Goal: Download file/media

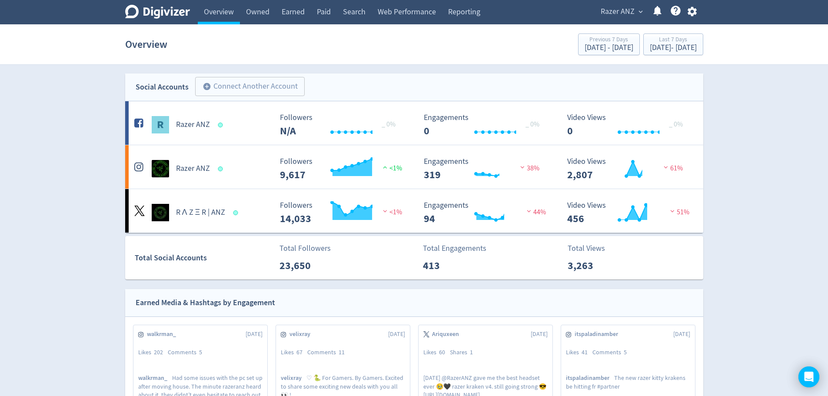
click at [650, 47] on div "[DATE] - [DATE]" at bounding box center [673, 48] width 47 height 8
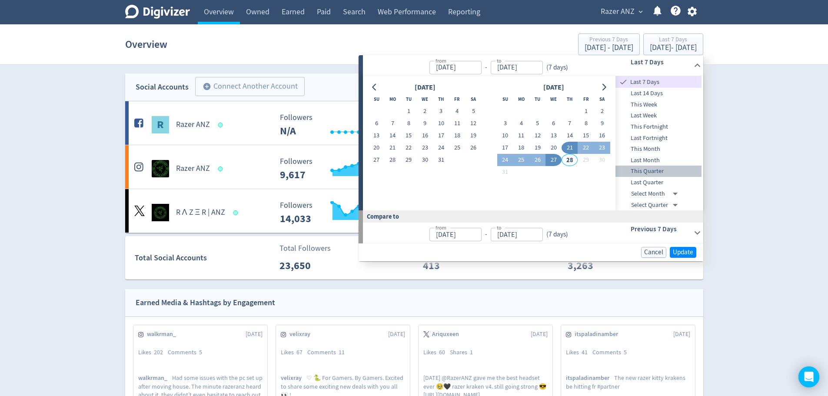
click at [657, 172] on span "This Quarter" at bounding box center [659, 172] width 86 height 10
type input "[DATE]"
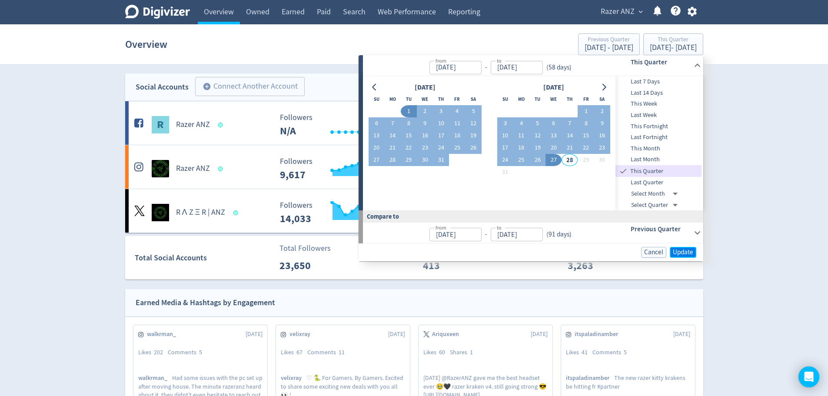
click at [677, 249] on span "Update" at bounding box center [683, 252] width 20 height 7
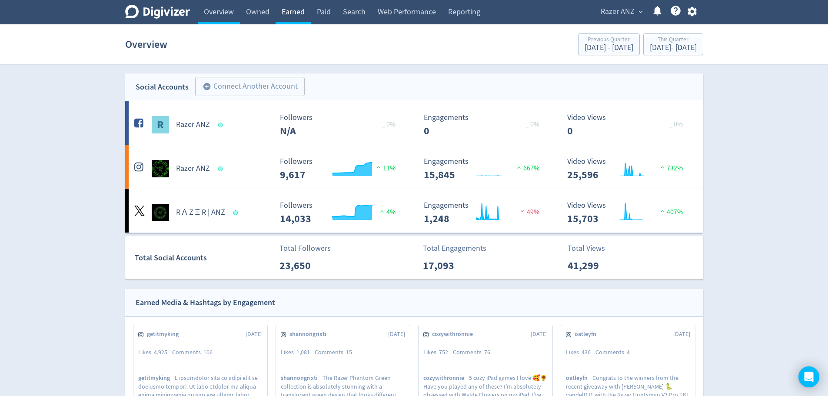
click at [290, 11] on link "Earned" at bounding box center [293, 12] width 35 height 24
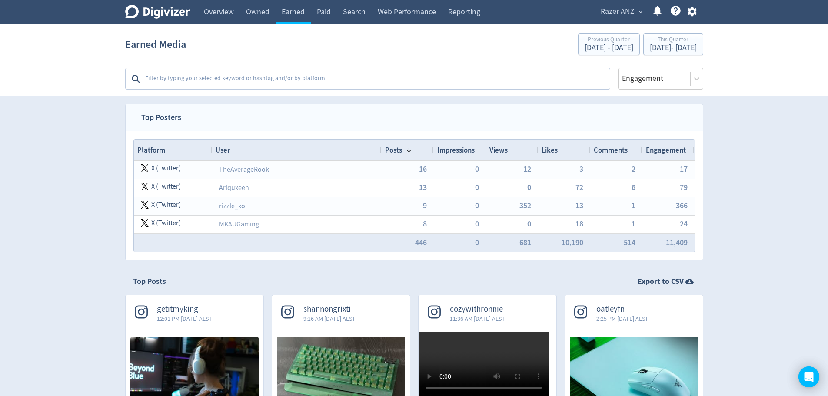
click at [282, 78] on textarea at bounding box center [376, 78] width 465 height 17
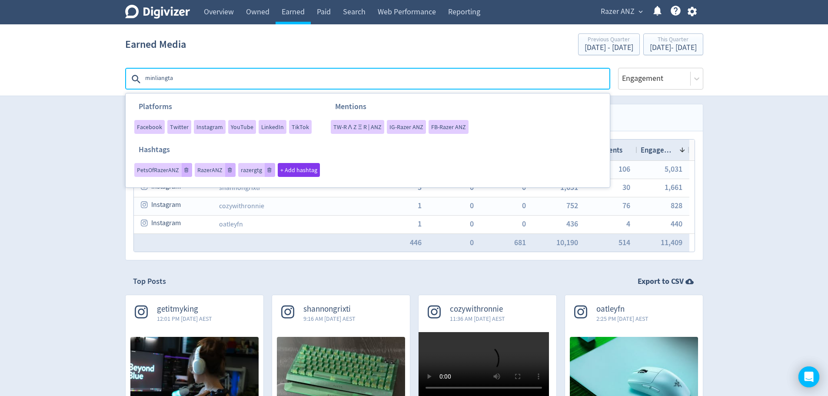
type textarea "minliangtan"
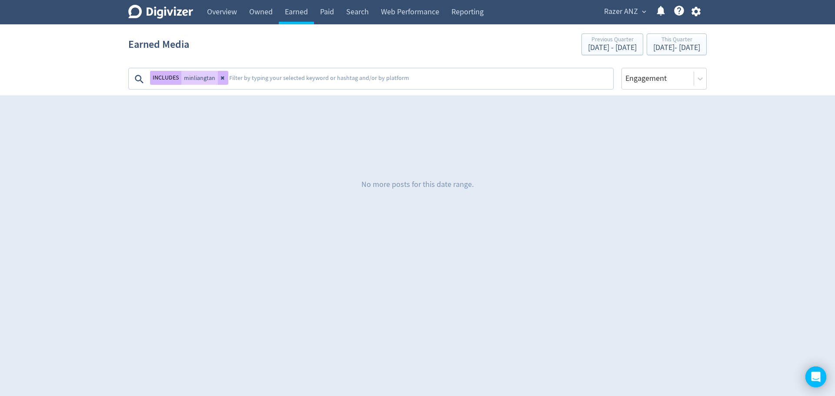
click at [207, 77] on span "minliangtan" at bounding box center [199, 78] width 31 height 6
copy span "minliangtan"
click at [653, 44] on div "Jul 1, 2025 - Aug 27, 2025" at bounding box center [676, 48] width 47 height 8
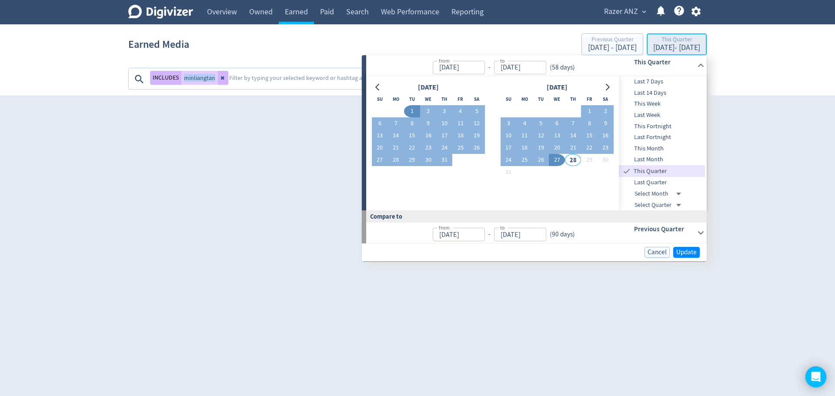
type input "[DATE]"
click at [660, 179] on span "Last Quarter" at bounding box center [662, 183] width 86 height 10
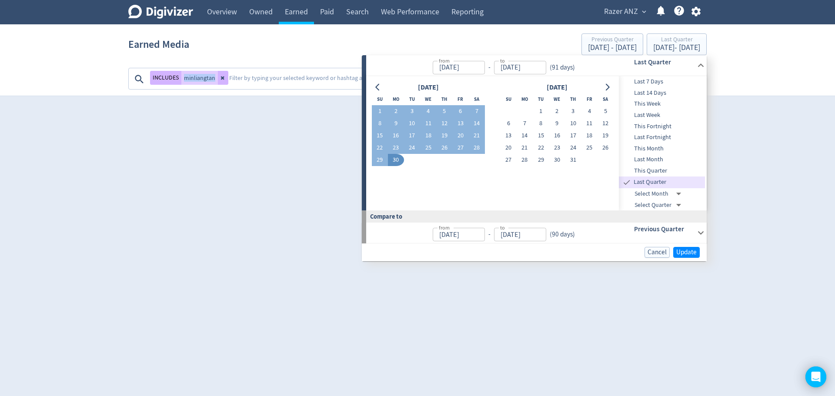
type input "[DATE]"
type input "Jan 01, 2025"
type input "[DATE]"
click at [683, 249] on span "Update" at bounding box center [686, 252] width 20 height 7
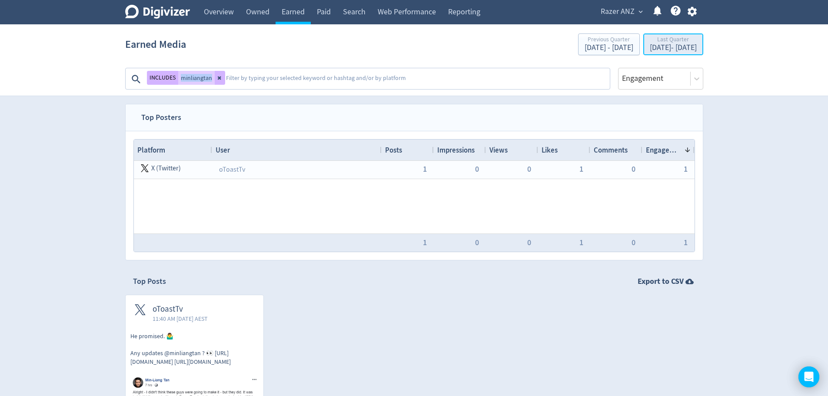
click at [672, 46] on div "Apr 1, 2025 - Jun 30, 2025" at bounding box center [673, 48] width 47 height 8
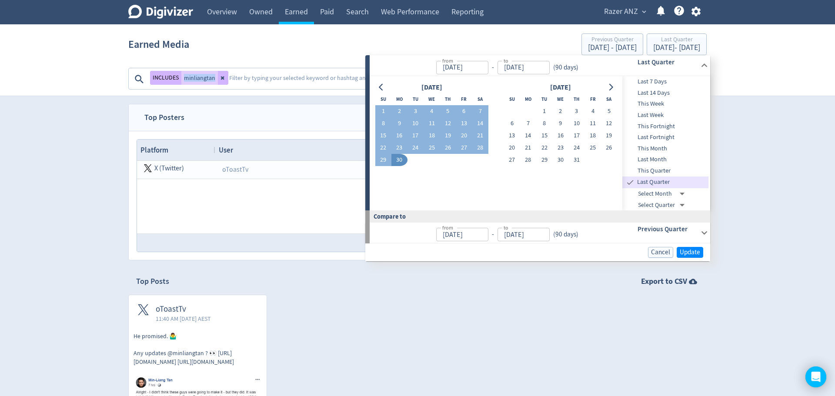
click at [674, 205] on body "Digivizer Logo Mark Digivizer Logo Overview Owned Earned Paid Search Web Perfor…" at bounding box center [417, 294] width 835 height 589
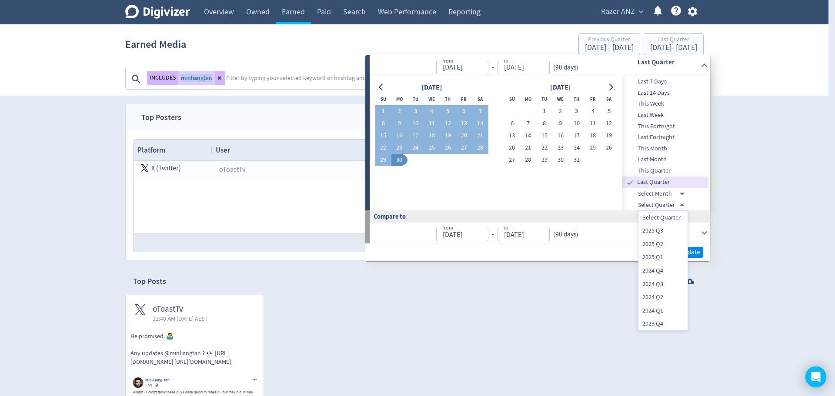
click at [664, 255] on li "2025 Q1" at bounding box center [662, 257] width 49 height 13
type input "2024-12-31T13:00:00.000Z"
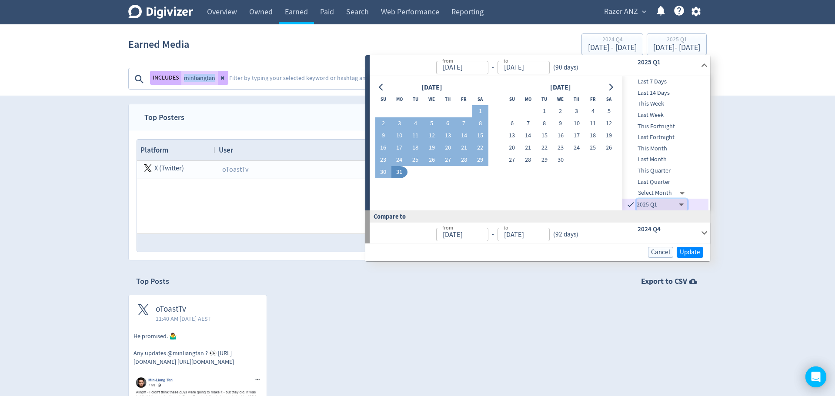
type input "Jan 01, 2025"
type input "[DATE]"
type input "2024-09-30T14:00:00.000Z"
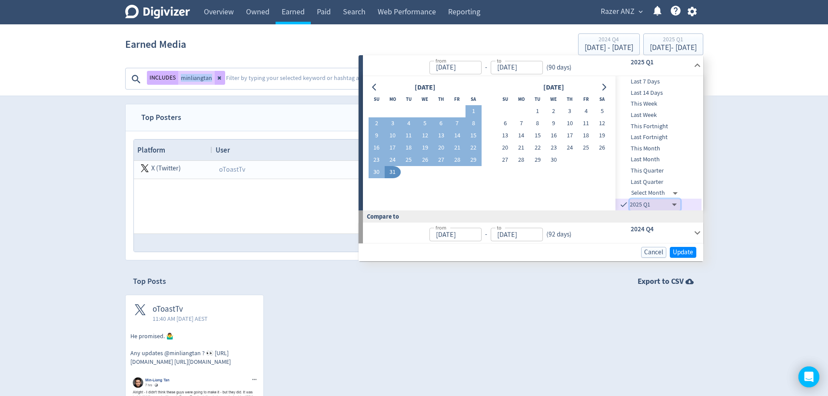
type input "Oct 01, 2024"
type input "Dec 31, 2024"
click at [682, 249] on span "Update" at bounding box center [683, 252] width 20 height 7
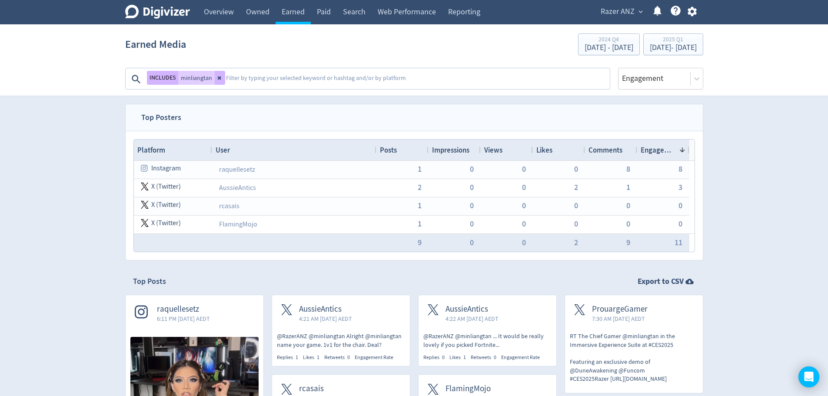
click at [281, 80] on textarea at bounding box center [417, 78] width 384 height 17
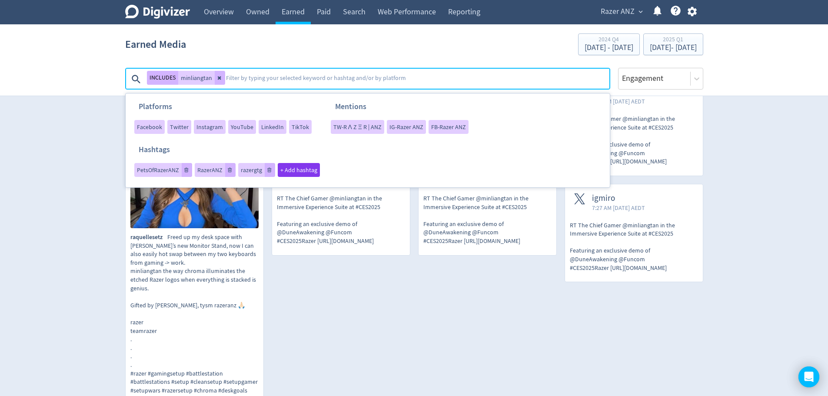
click at [37, 197] on div "Digivizer Logo Mark Digivizer Logo Overview Owned Earned Paid Search Web Perfor…" at bounding box center [414, 294] width 828 height 1023
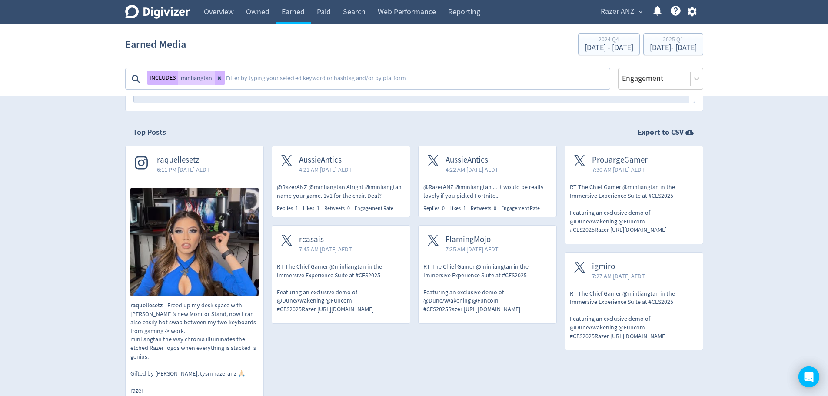
scroll to position [130, 0]
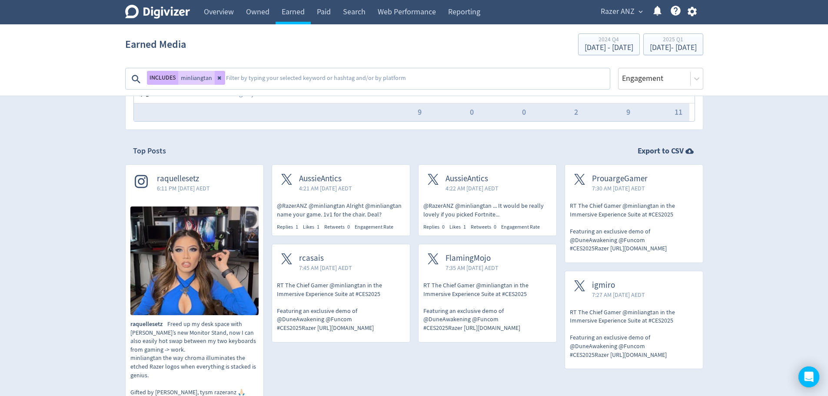
click at [476, 207] on p "@RazerANZ @minliangtan ... It would be really lovely if you picked Fortnite..." at bounding box center [488, 210] width 128 height 17
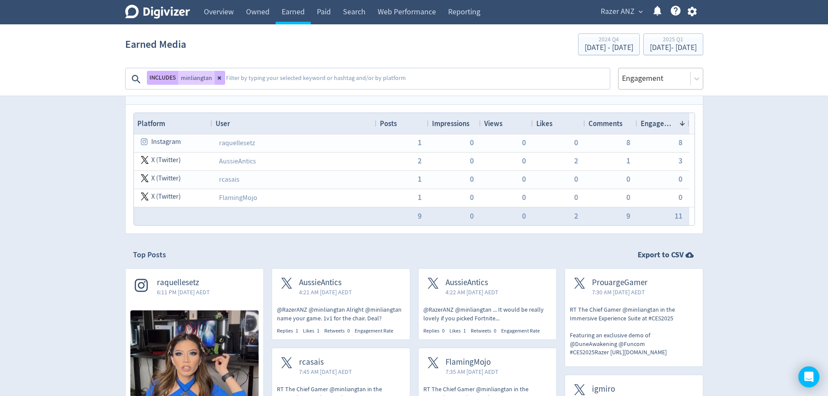
scroll to position [0, 0]
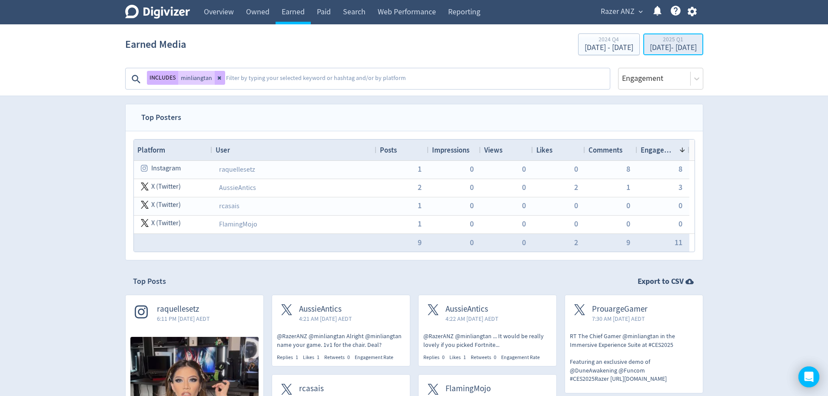
click at [675, 43] on div "2025 Q1" at bounding box center [673, 40] width 47 height 7
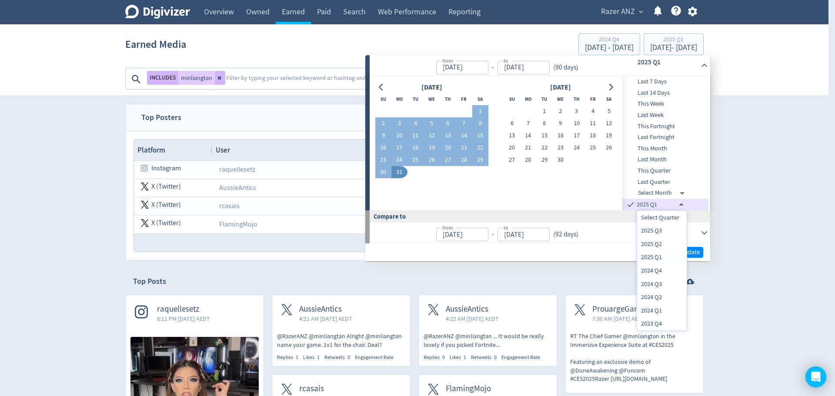
click at [665, 272] on li "2024 Q4" at bounding box center [662, 270] width 50 height 13
type input "2024-09-30T14:00:00.000Z"
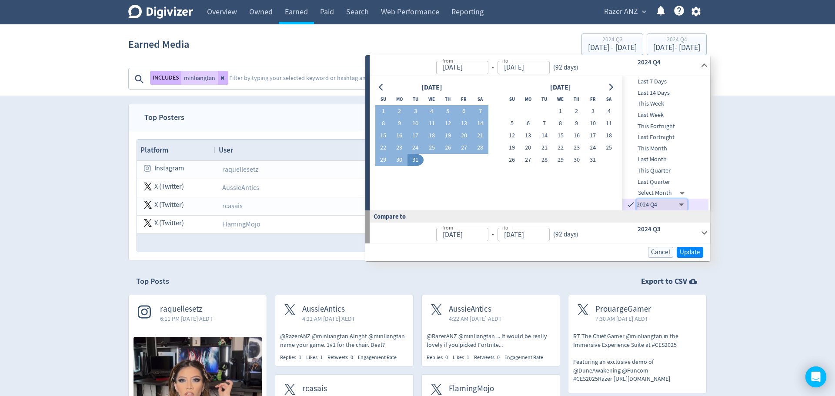
type input "Oct 01, 2024"
type input "Dec 31, 2024"
type input "2024-06-30T14:00:00.000Z"
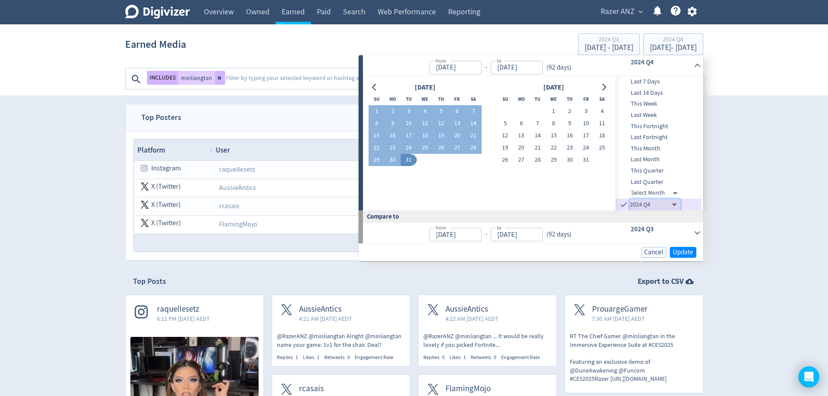
type input "Jul 01, 2024"
type input "Sep 30, 2024"
click at [681, 252] on span "Update" at bounding box center [683, 252] width 20 height 7
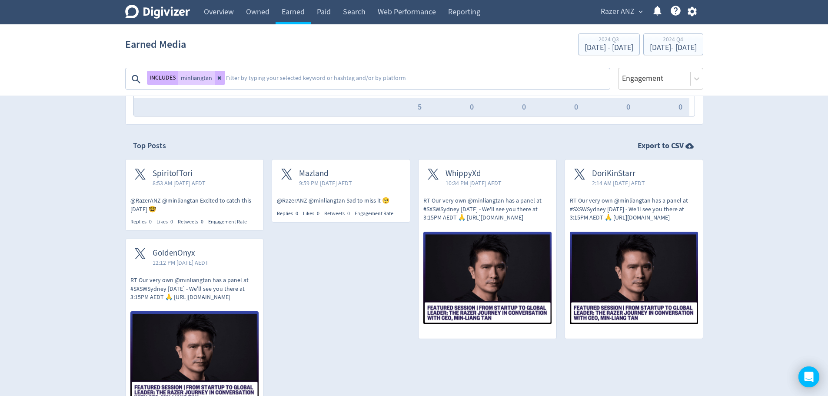
scroll to position [130, 0]
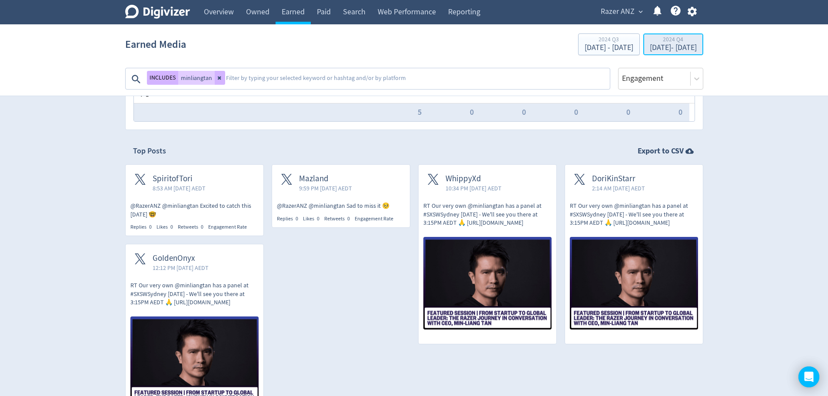
click at [672, 47] on div "Oct 1, 2024 - Dec 31, 2024" at bounding box center [673, 48] width 47 height 8
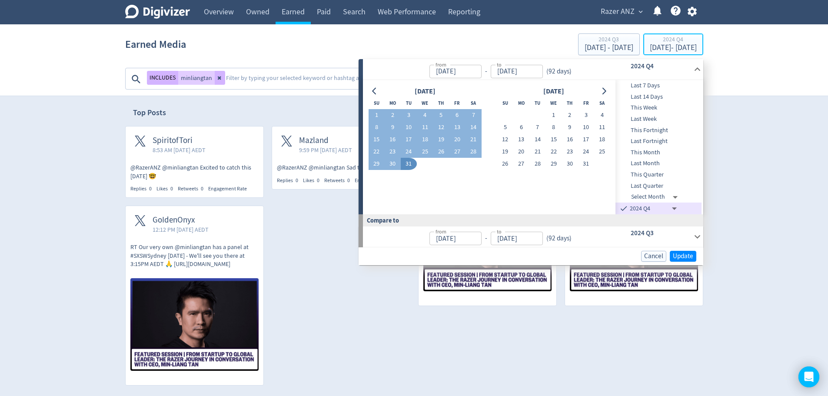
scroll to position [174, 0]
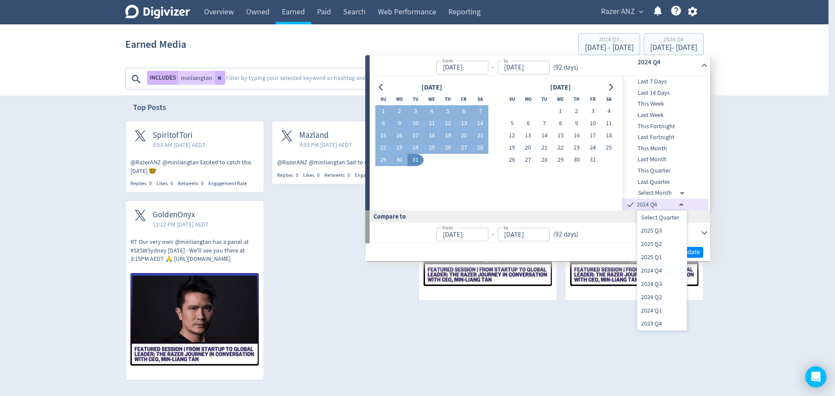
click at [675, 206] on body "Digivizer Logo Mark Digivizer Logo Overview Owned Earned Paid Search Web Perfor…" at bounding box center [417, 172] width 835 height 693
click at [668, 297] on li "2024 Q2" at bounding box center [662, 297] width 50 height 13
type input "2024-03-31T13:00:00.000Z"
type input "[DATE]"
type input "Jun 30, 2024"
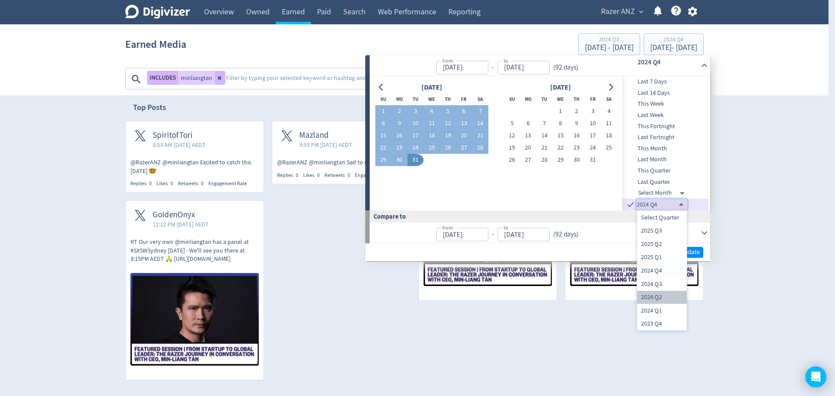
type input "2023-12-31T13:00:00.000Z"
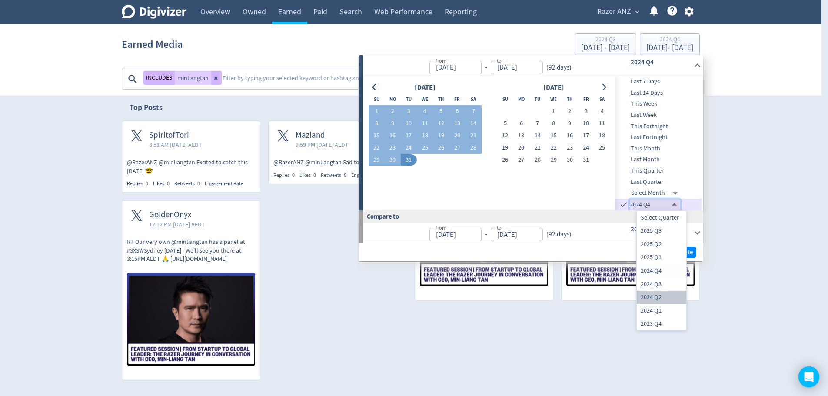
type input "Jan 01, 2024"
type input "[DATE]"
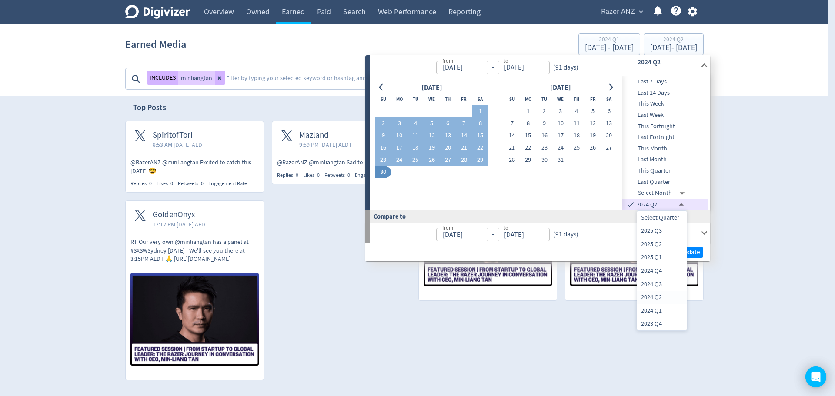
click at [670, 202] on body "Digivizer Logo Mark Digivizer Logo Overview Owned Earned Paid Search Web Perfor…" at bounding box center [417, 172] width 835 height 693
click at [668, 287] on li "2024 Q3" at bounding box center [662, 283] width 50 height 13
type input "2024-06-30T14:00:00.000Z"
type input "Jul 01, 2024"
type input "Sep 30, 2024"
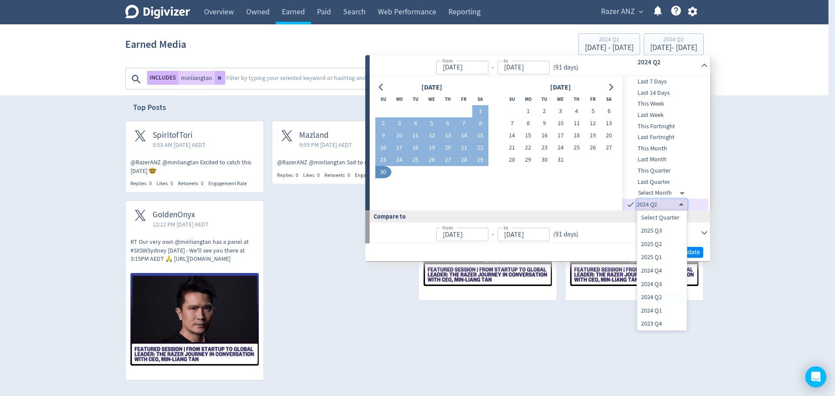
type input "2024-03-31T13:00:00.000Z"
type input "[DATE]"
type input "Jun 30, 2024"
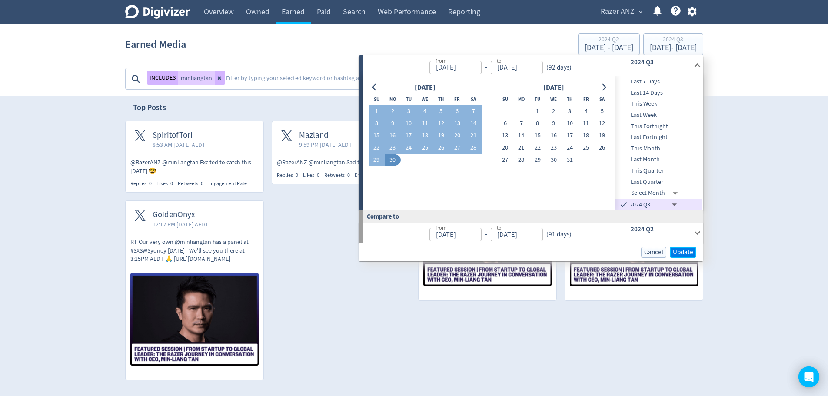
click at [684, 253] on span "Update" at bounding box center [683, 252] width 20 height 7
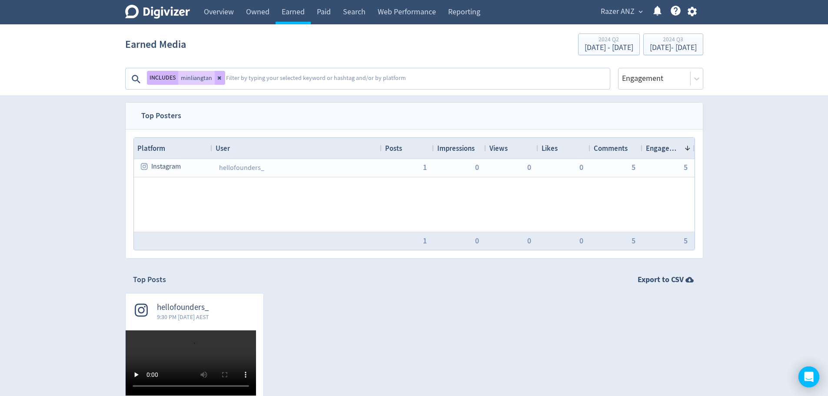
scroll to position [0, 0]
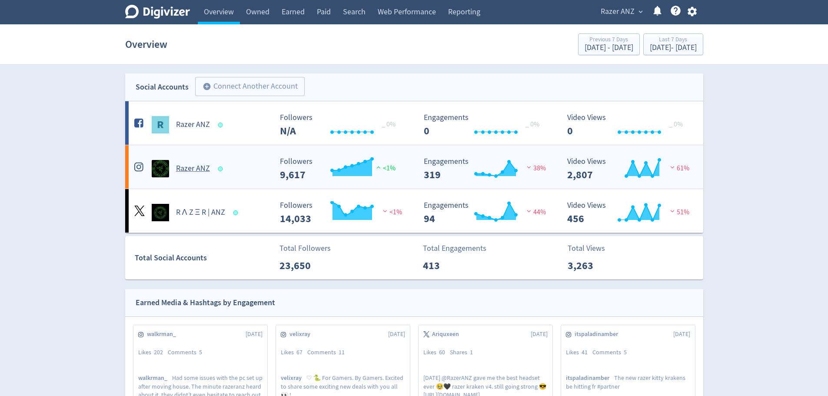
click at [194, 172] on h5 "Razer ANZ" at bounding box center [193, 169] width 34 height 10
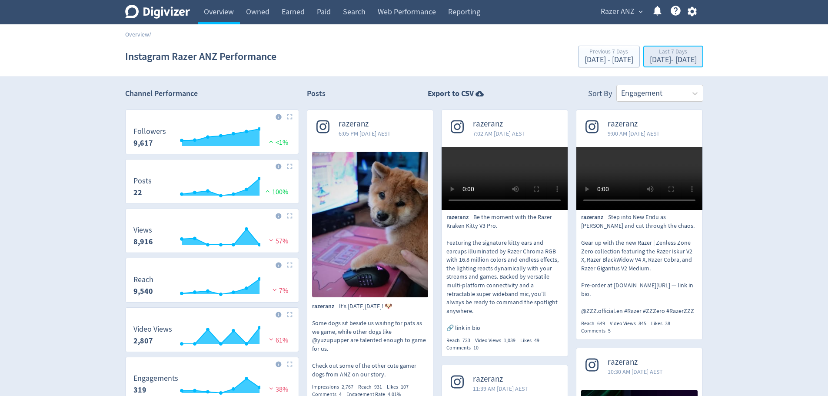
click at [659, 60] on div "[DATE] - [DATE]" at bounding box center [673, 60] width 47 height 8
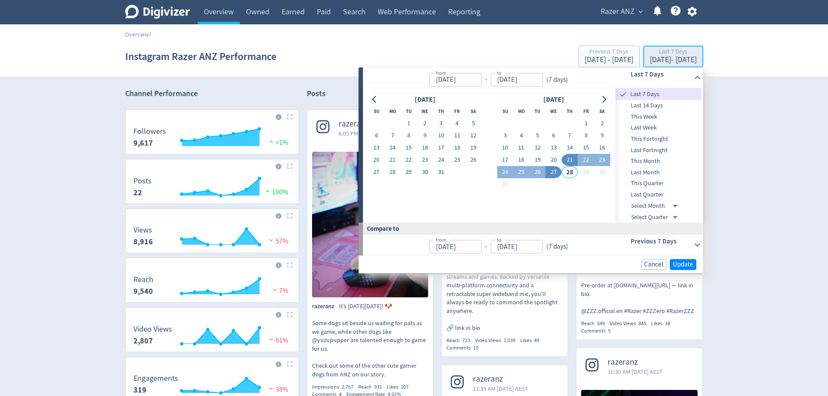
type input "[DATE]"
click at [660, 185] on span "This Quarter" at bounding box center [659, 184] width 86 height 10
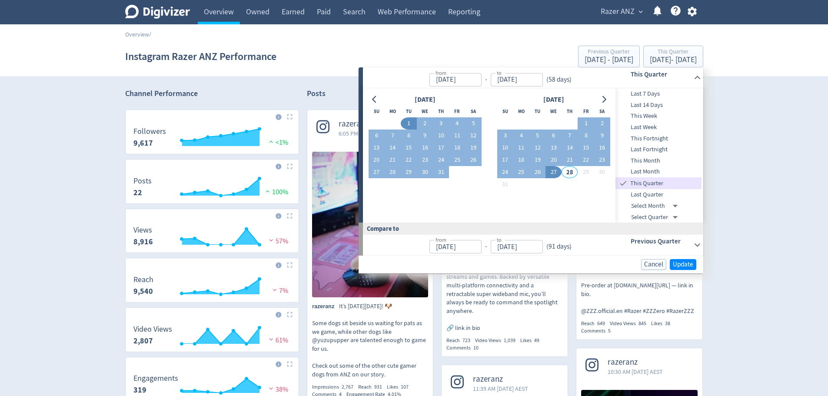
type input "[DATE]"
click at [685, 267] on span "Update" at bounding box center [683, 264] width 20 height 7
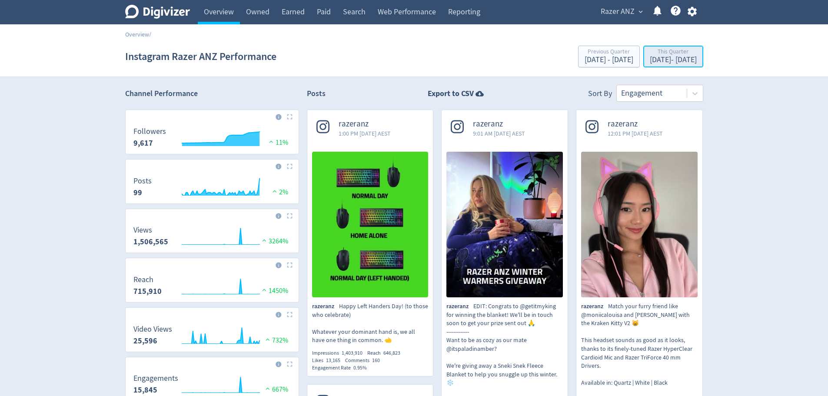
click at [650, 55] on div "This Quarter" at bounding box center [673, 52] width 47 height 7
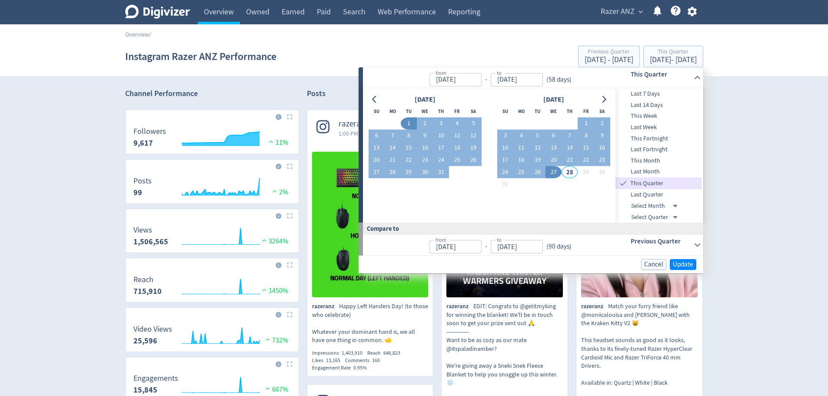
click at [453, 80] on input "[DATE]" at bounding box center [456, 79] width 52 height 13
click at [451, 80] on input "[DATE]" at bounding box center [456, 79] width 52 height 13
click at [450, 80] on input "[DATE]" at bounding box center [456, 79] width 52 height 13
click at [467, 79] on input "[DATE]" at bounding box center [456, 79] width 52 height 13
click at [482, 81] on input "[DATE]" at bounding box center [456, 79] width 52 height 13
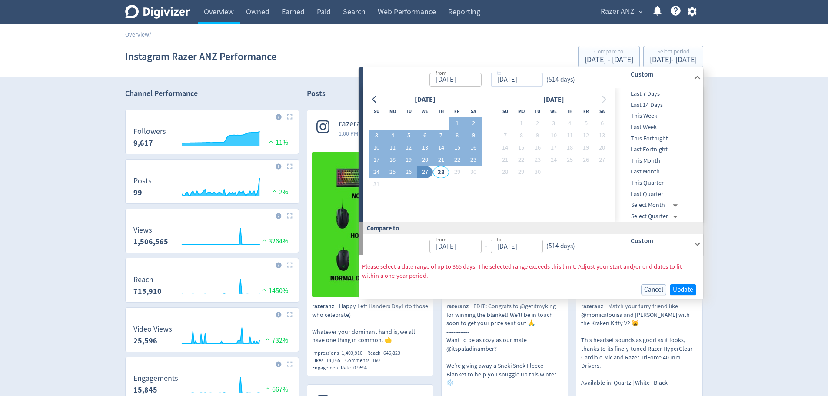
type input "[DATE]"
drag, startPoint x: 503, startPoint y: 80, endPoint x: 498, endPoint y: 81, distance: 4.9
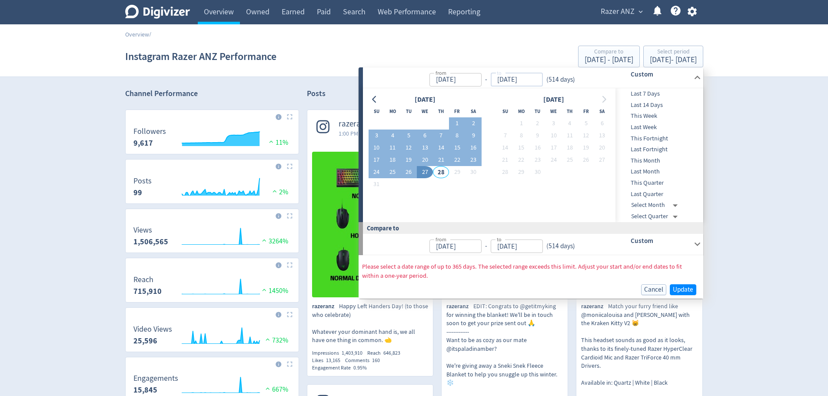
click at [498, 81] on input "[DATE]" at bounding box center [517, 79] width 52 height 13
type input "[DATE]"
click at [482, 80] on input "[DATE]" at bounding box center [456, 79] width 52 height 13
click at [513, 80] on input "[DATE]" at bounding box center [517, 79] width 52 height 13
type input "[DATE]"
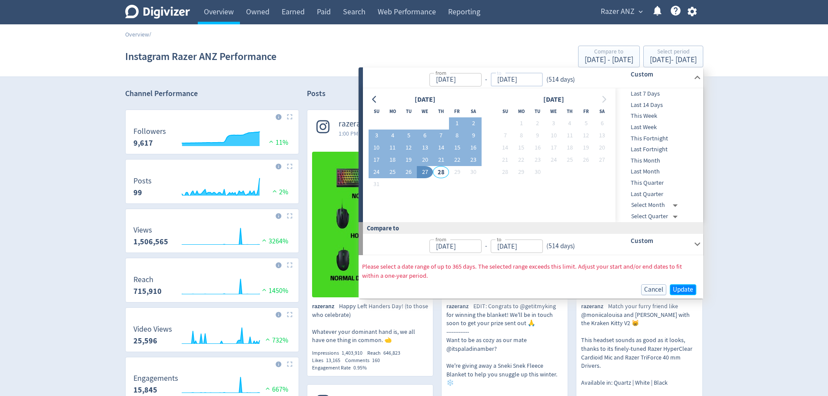
type input "[DATE]"
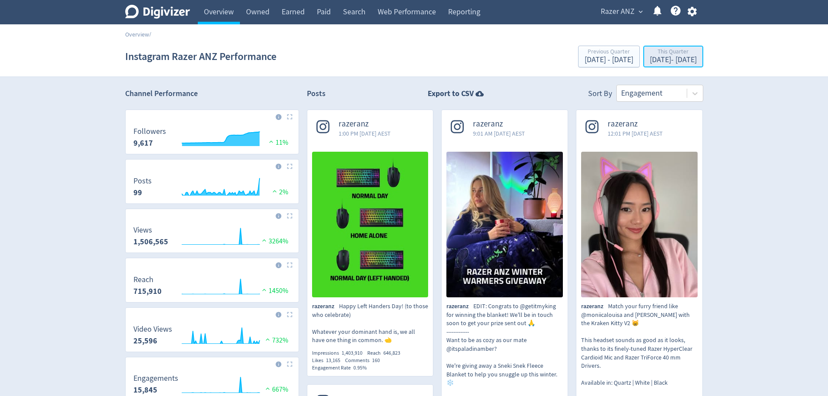
click at [659, 54] on div "This Quarter" at bounding box center [673, 52] width 47 height 7
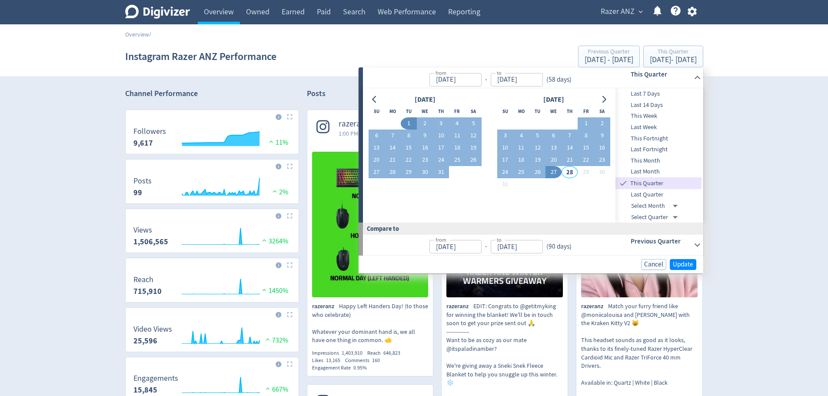
type input "[DATE]"
click at [482, 79] on input "[DATE]" at bounding box center [456, 79] width 52 height 13
type input "[DATE]"
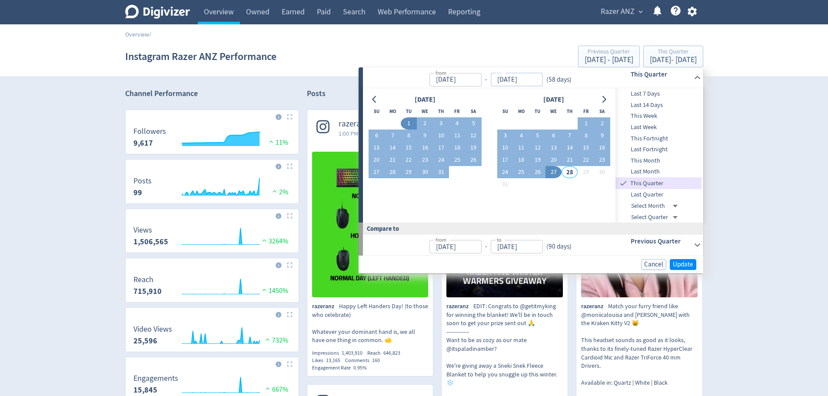
type input "[DATE]"
click at [454, 79] on input "[DATE]" at bounding box center [456, 79] width 52 height 13
click at [451, 77] on input "[DATE]" at bounding box center [456, 79] width 52 height 13
type input "[DATE]"
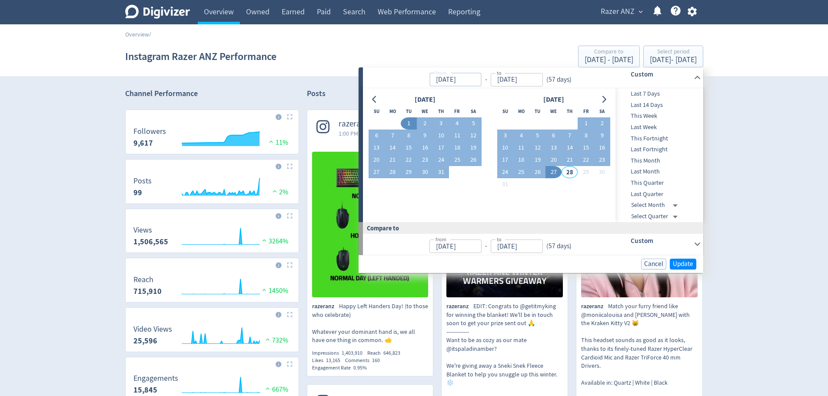
type input "[DATE]"
click at [482, 81] on input "[DATE]" at bounding box center [456, 79] width 52 height 13
click at [512, 79] on input "[DATE]" at bounding box center [517, 79] width 52 height 13
type input "[DATE]"
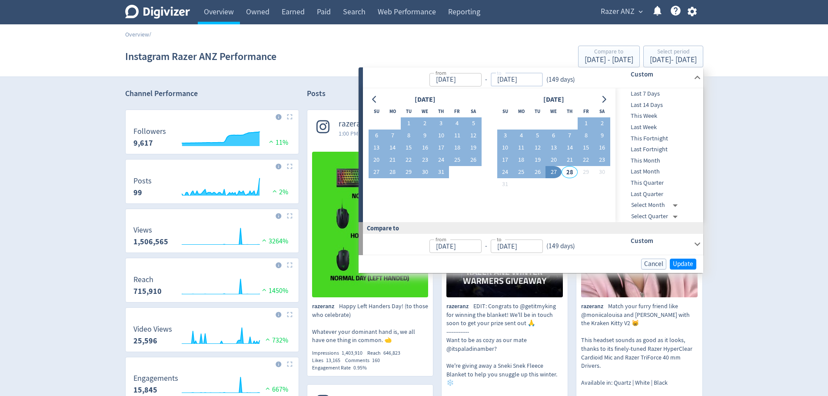
type input "[DATE]"
click at [459, 81] on input "[DATE]" at bounding box center [456, 79] width 52 height 13
type input "[DATE]"
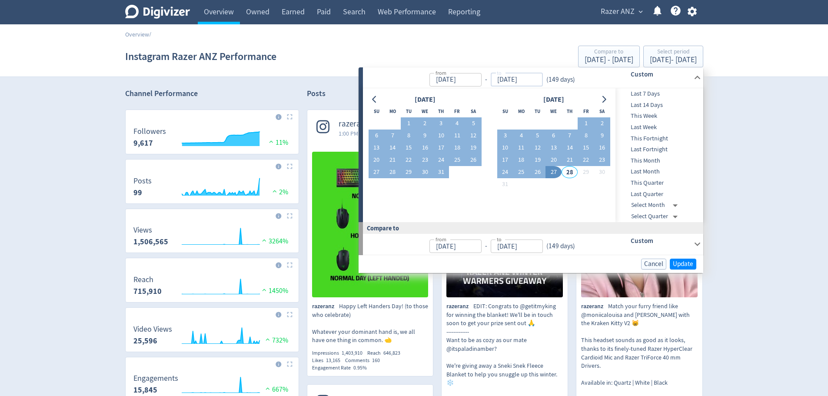
click at [512, 83] on input "[DATE]" at bounding box center [517, 79] width 52 height 13
type input "[DATE]"
click at [460, 83] on input "[DATE]" at bounding box center [456, 79] width 52 height 13
click at [465, 80] on input "[DATE]" at bounding box center [456, 79] width 52 height 13
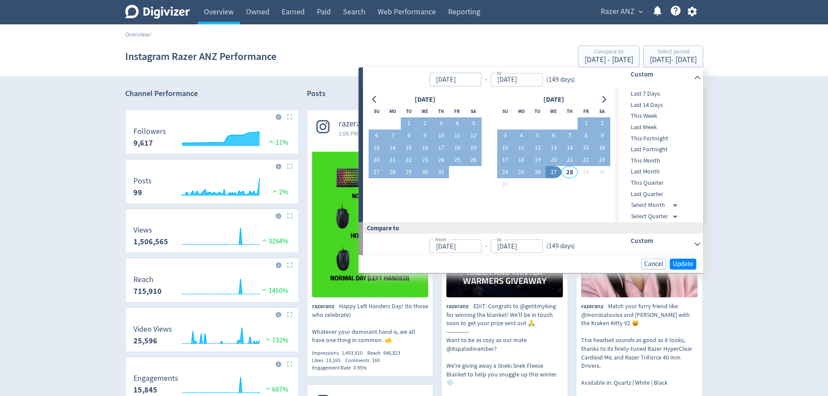
type input "[DATE]"
click at [482, 81] on input "[DATE]" at bounding box center [456, 79] width 52 height 13
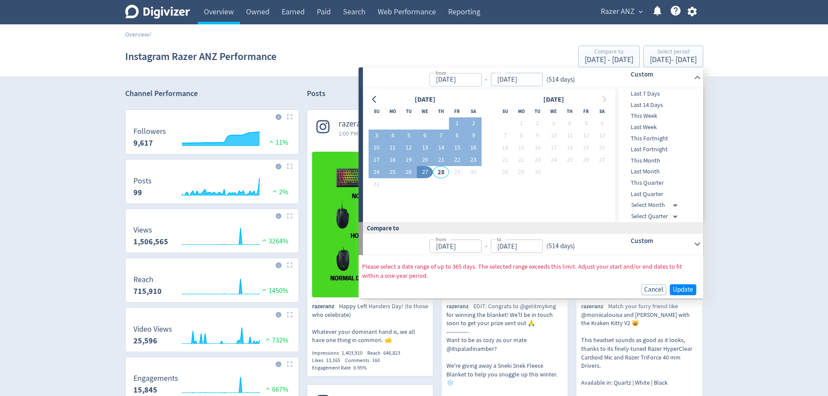
click at [512, 80] on input "[DATE]" at bounding box center [517, 79] width 52 height 13
type input "[DATE]"
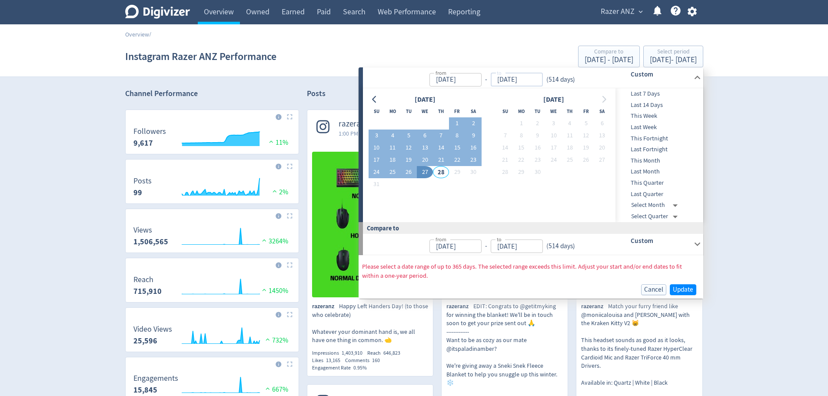
click at [463, 80] on input "[DATE]" at bounding box center [456, 79] width 52 height 13
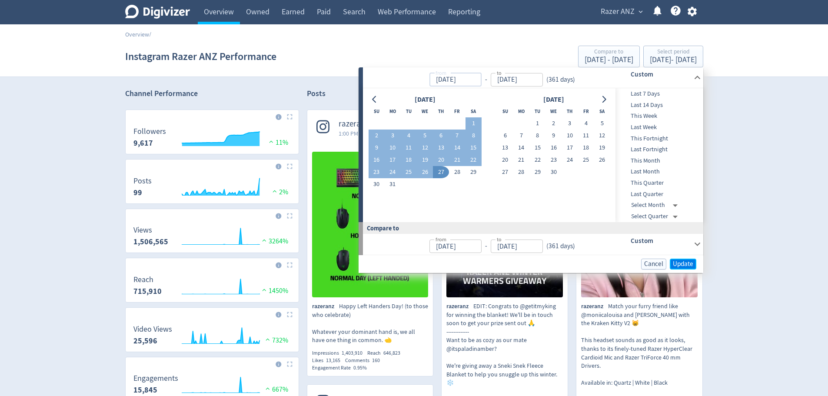
type input "[DATE]"
click at [679, 262] on span "Update" at bounding box center [683, 264] width 20 height 7
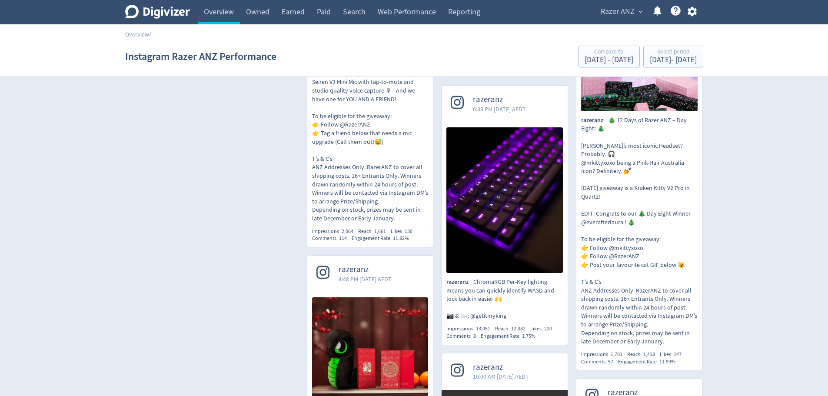
scroll to position [913, 0]
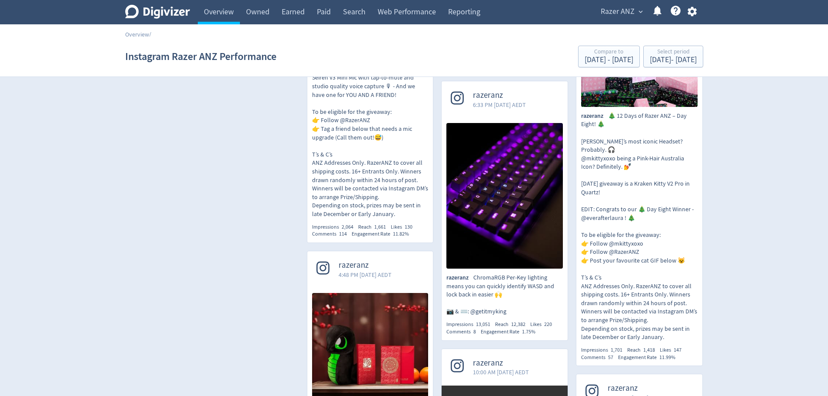
click at [504, 156] on img at bounding box center [505, 196] width 117 height 146
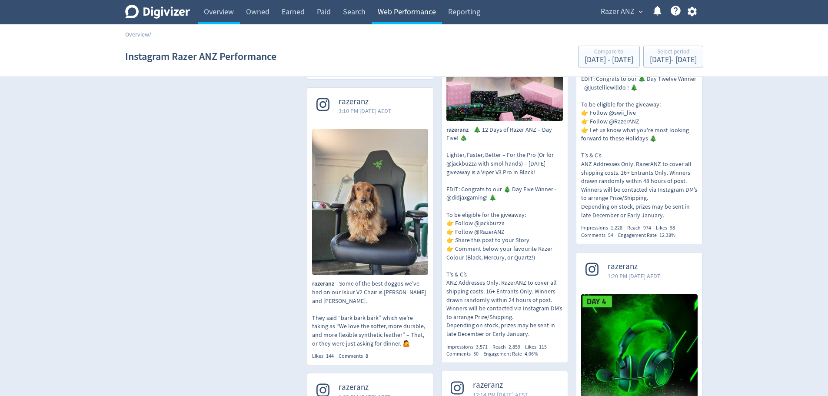
scroll to position [1479, 0]
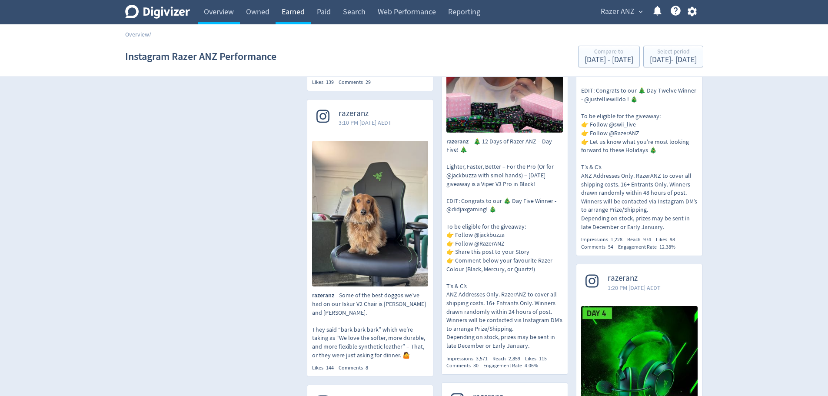
click at [292, 9] on link "Earned" at bounding box center [293, 12] width 35 height 24
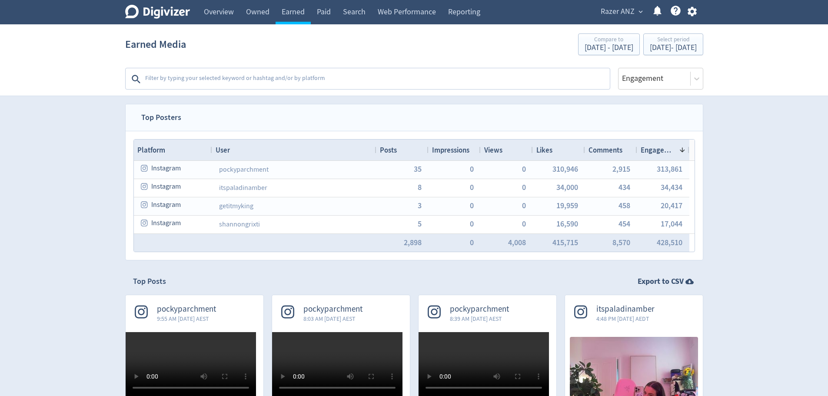
click at [655, 143] on div "Engagement 1" at bounding box center [663, 150] width 45 height 17
click at [658, 147] on span "Engagement" at bounding box center [661, 150] width 40 height 10
click at [660, 149] on span "Engagement" at bounding box center [658, 150] width 35 height 10
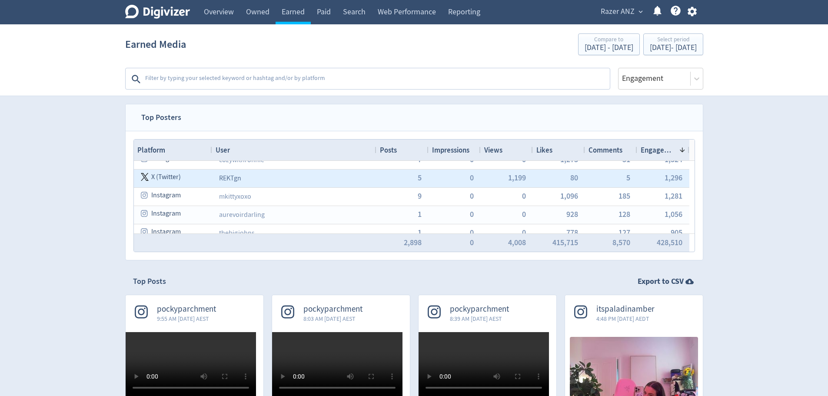
click at [239, 177] on link "REKTgn" at bounding box center [230, 178] width 22 height 9
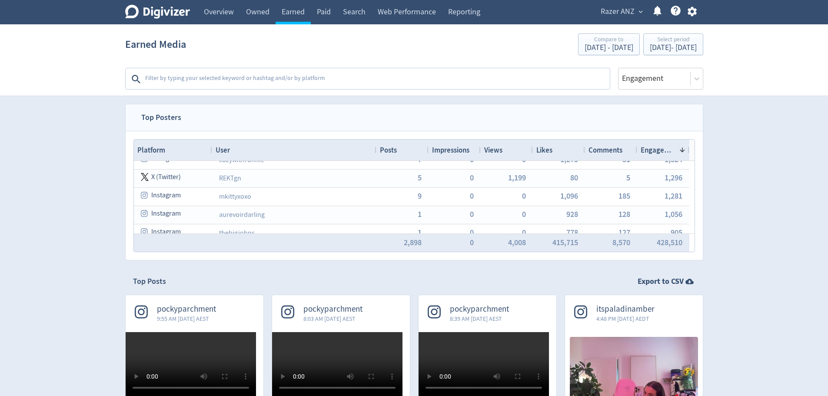
click at [207, 75] on textarea at bounding box center [376, 78] width 465 height 17
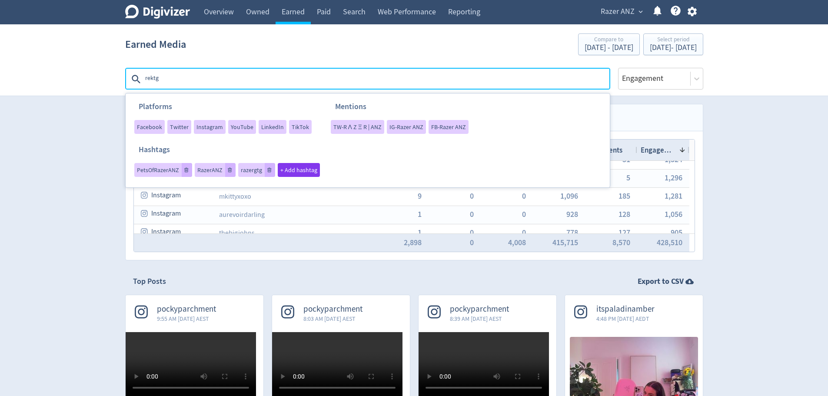
type textarea "rektgn"
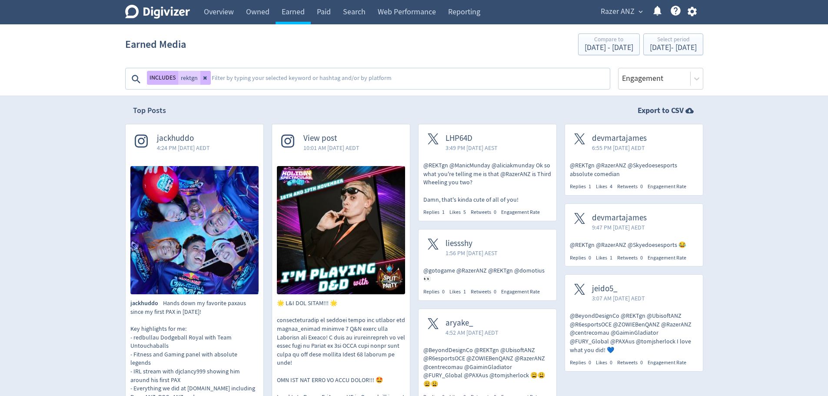
scroll to position [174, 0]
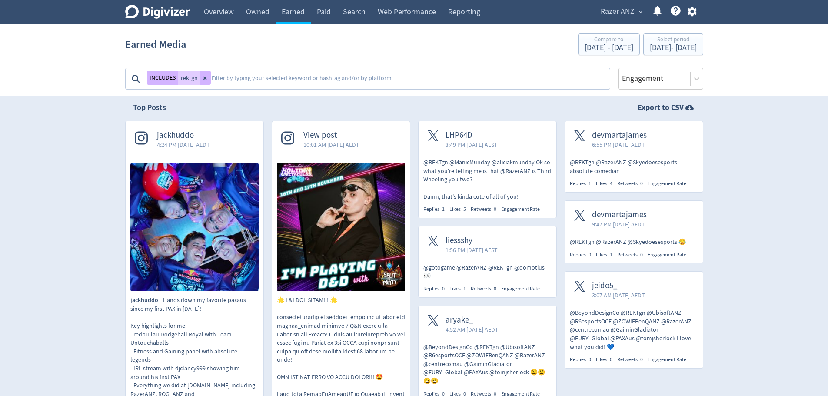
click at [482, 172] on p "@REKTgn @ManicMunday @aliciakmunday Ok so what you're telling me is that @Razer…" at bounding box center [488, 179] width 128 height 43
click at [206, 81] on button at bounding box center [205, 78] width 10 height 14
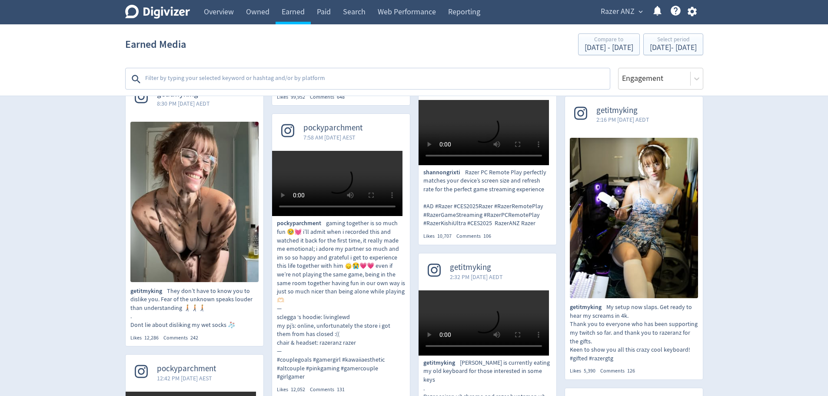
scroll to position [522, 0]
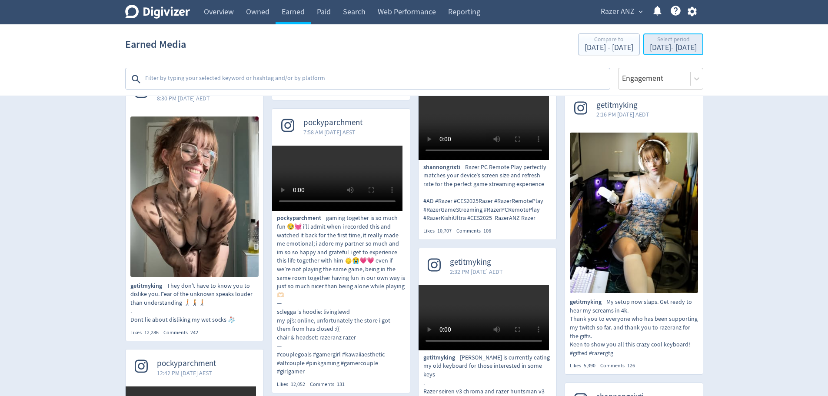
click at [655, 44] on div "[DATE] - [DATE]" at bounding box center [673, 48] width 47 height 8
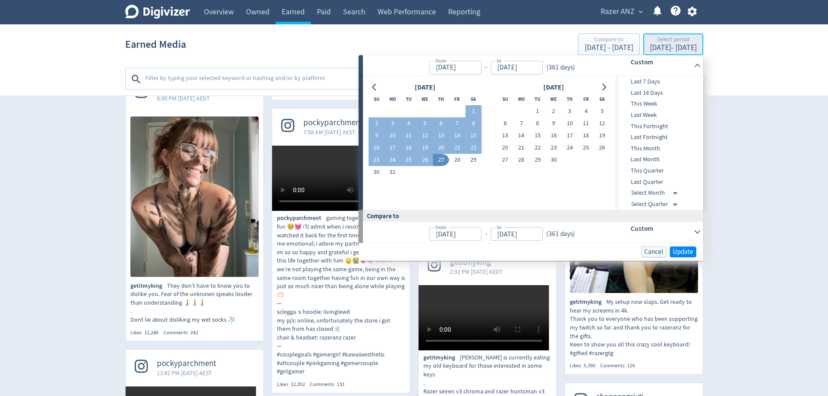
type input "[DATE]"
click at [461, 66] on input "[DATE]" at bounding box center [456, 67] width 52 height 13
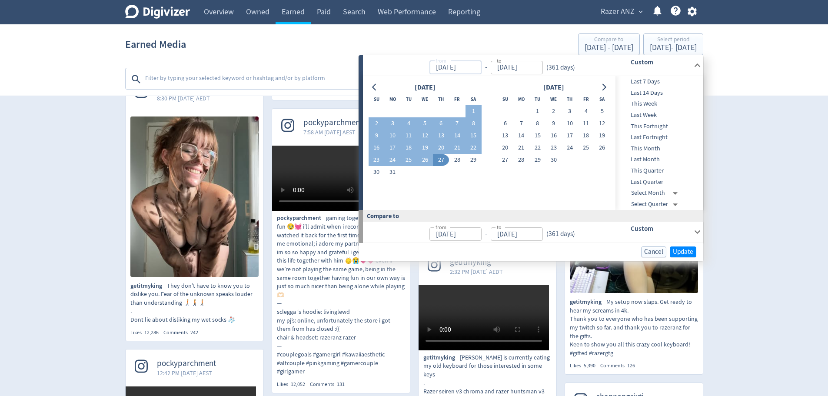
click at [466, 67] on input "[DATE]" at bounding box center [456, 67] width 52 height 13
type input "[DATE]"
click at [482, 70] on input "[DATE]" at bounding box center [456, 67] width 52 height 13
click at [512, 67] on input "[DATE]" at bounding box center [517, 67] width 52 height 13
type input "[DATE]"
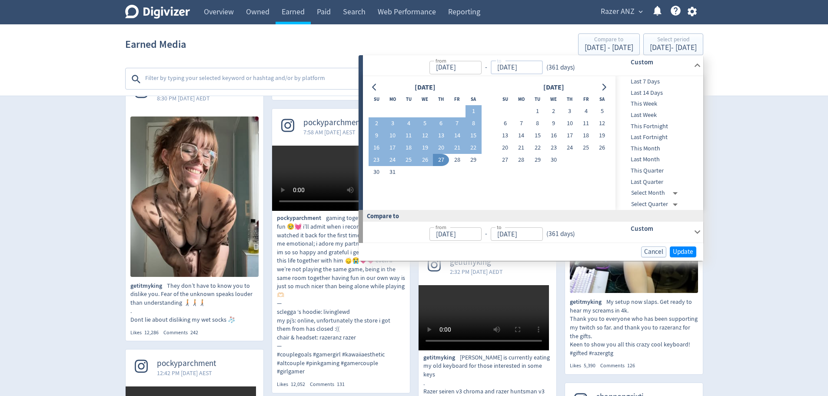
type input "[DATE]"
click at [464, 64] on input "[DATE]" at bounding box center [456, 67] width 52 height 13
type input "[DATE]"
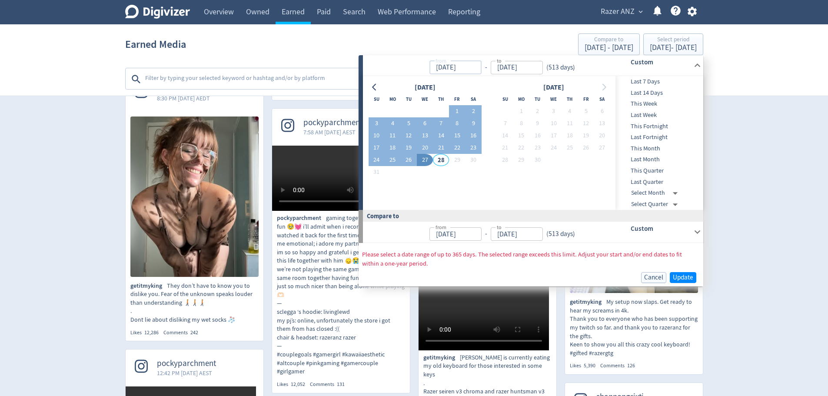
click at [465, 68] on input "[DATE]" at bounding box center [456, 67] width 52 height 13
type input "[DATE]"
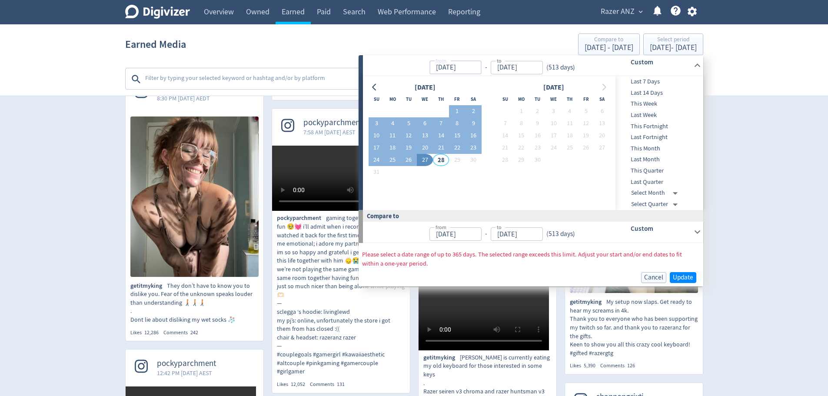
click at [482, 67] on input "[DATE]" at bounding box center [456, 67] width 52 height 13
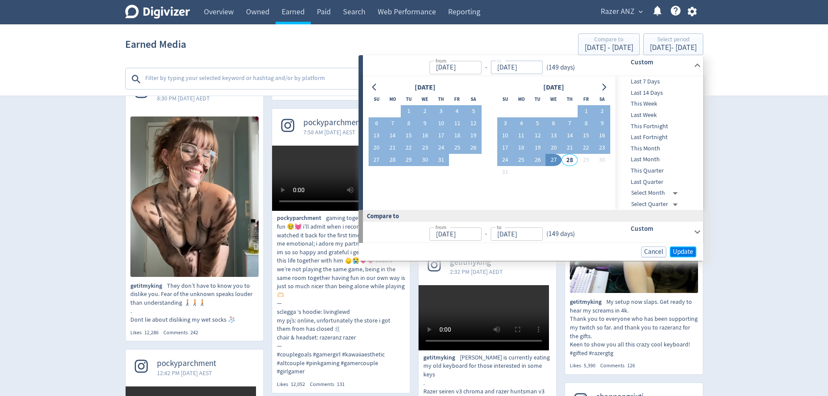
type input "[DATE]"
click at [684, 251] on span "Update" at bounding box center [683, 252] width 20 height 7
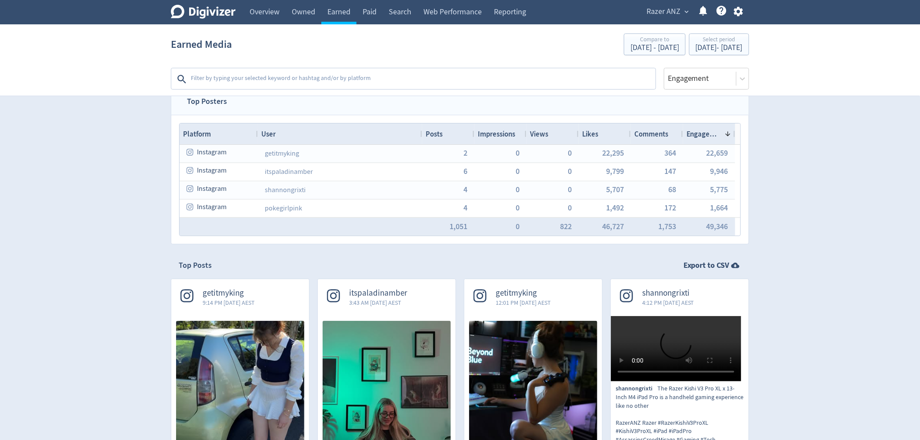
scroll to position [0, 0]
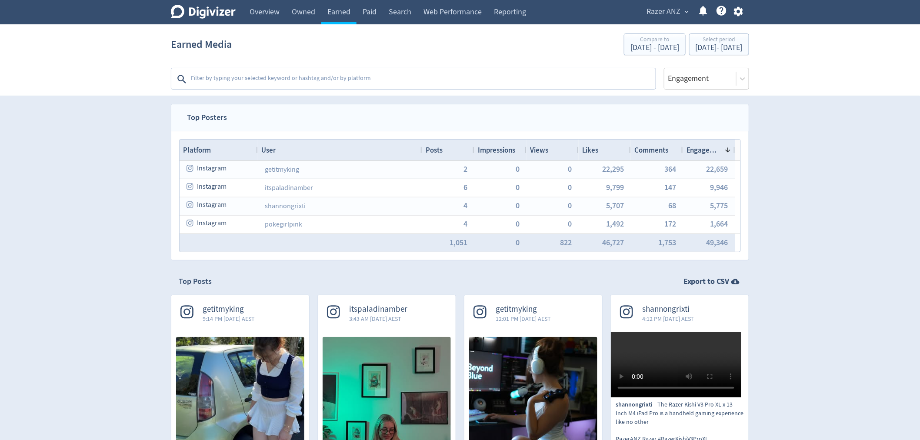
click at [703, 148] on span "Engagement" at bounding box center [704, 150] width 35 height 10
click at [703, 148] on span "Engagement" at bounding box center [707, 150] width 40 height 10
click at [703, 148] on span "Engagement" at bounding box center [704, 150] width 35 height 10
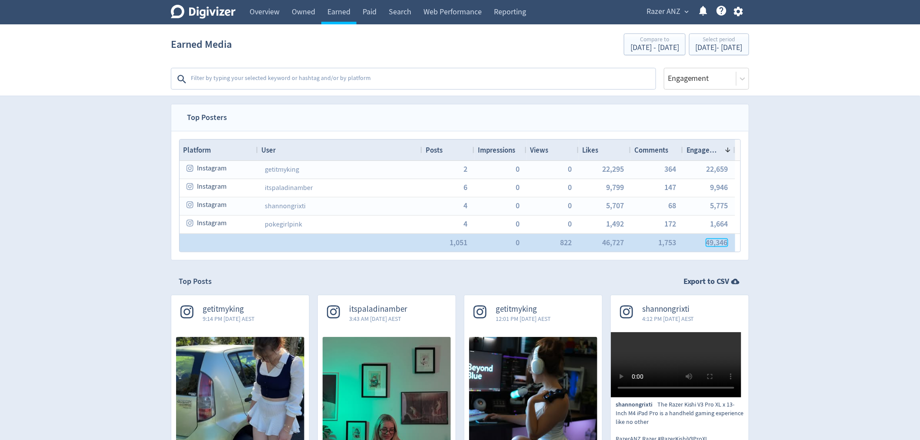
click at [707, 240] on span "49,346" at bounding box center [717, 243] width 22 height 8
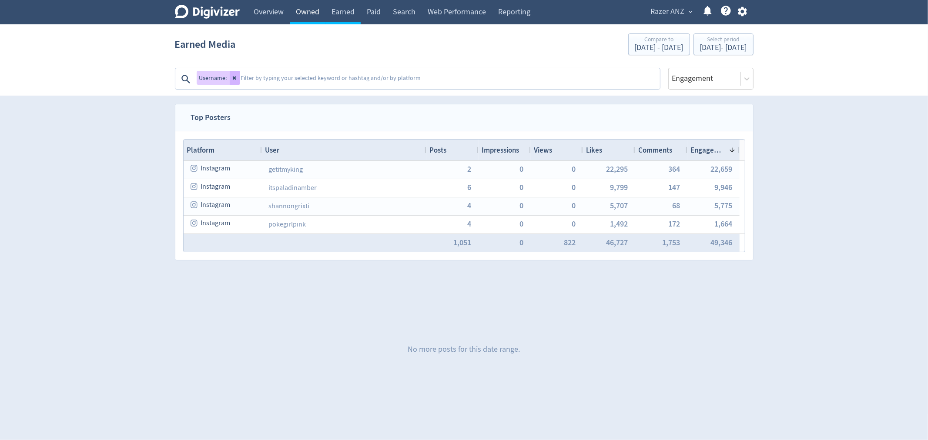
click at [304, 10] on link "Owned" at bounding box center [308, 12] width 36 height 24
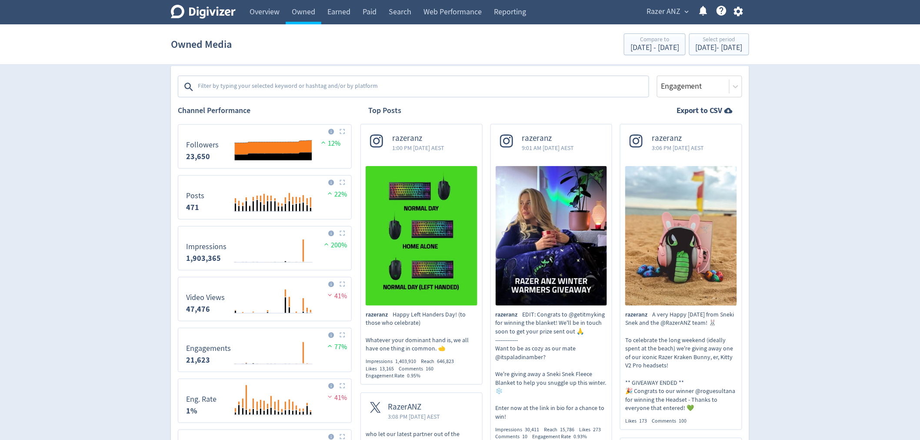
scroll to position [145, 0]
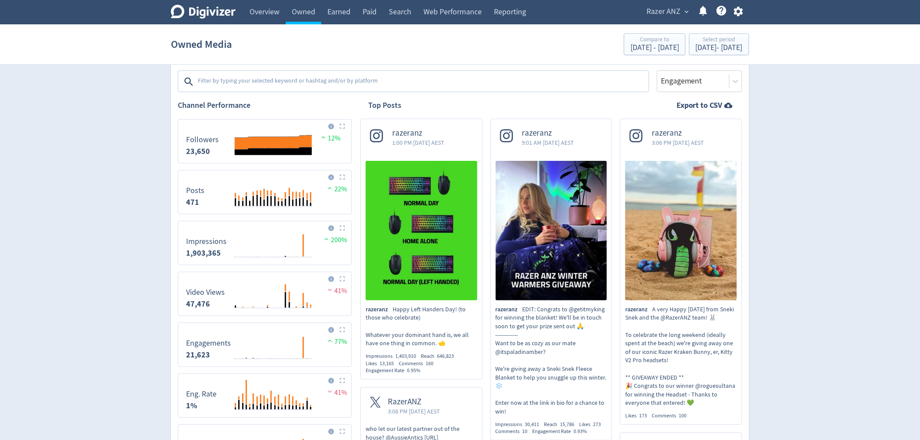
drag, startPoint x: 186, startPoint y: 253, endPoint x: 212, endPoint y: 254, distance: 26.1
click at [212, 254] on strong "1,903,365" at bounding box center [203, 253] width 35 height 10
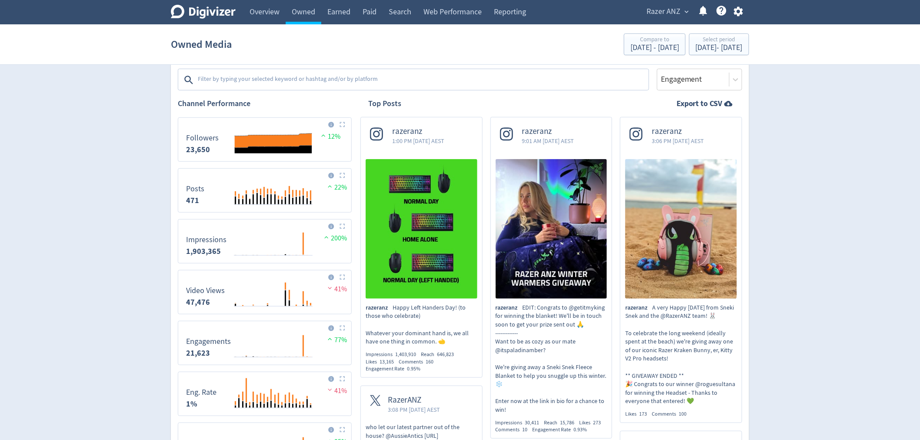
scroll to position [193, 0]
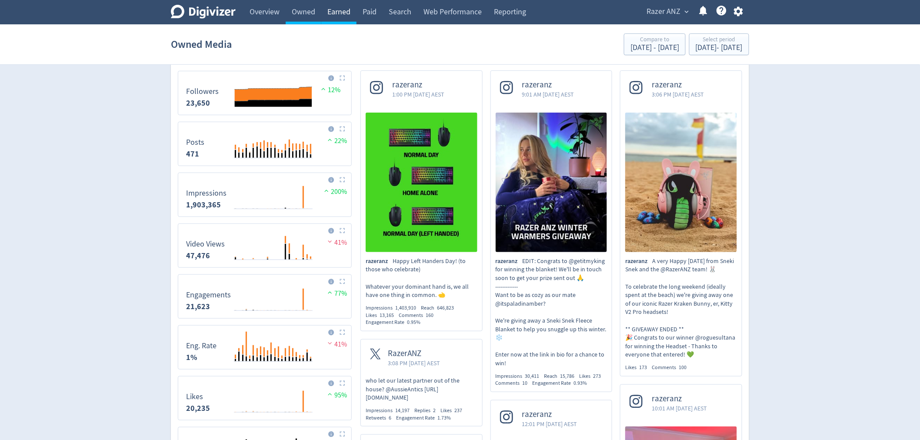
click at [344, 14] on link "Earned" at bounding box center [338, 12] width 35 height 24
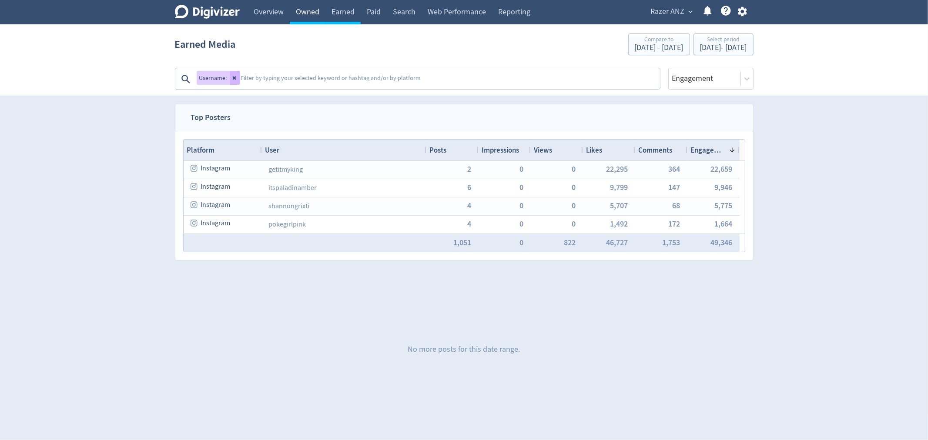
click at [310, 15] on link "Owned" at bounding box center [308, 12] width 36 height 24
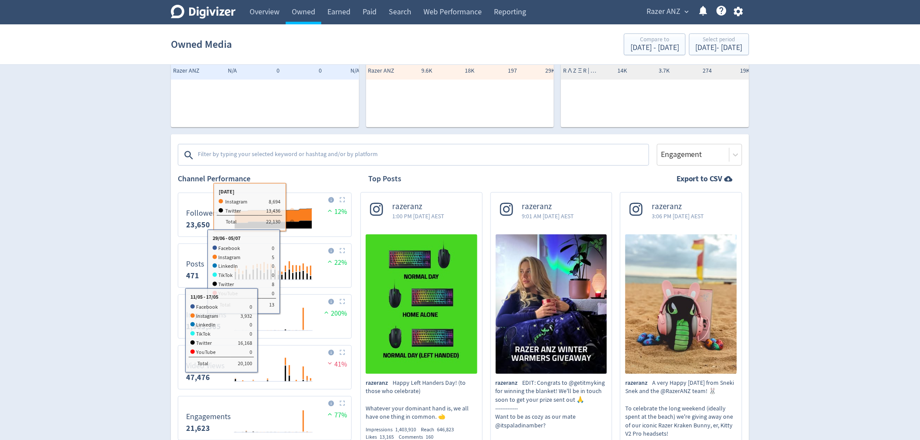
scroll to position [48, 0]
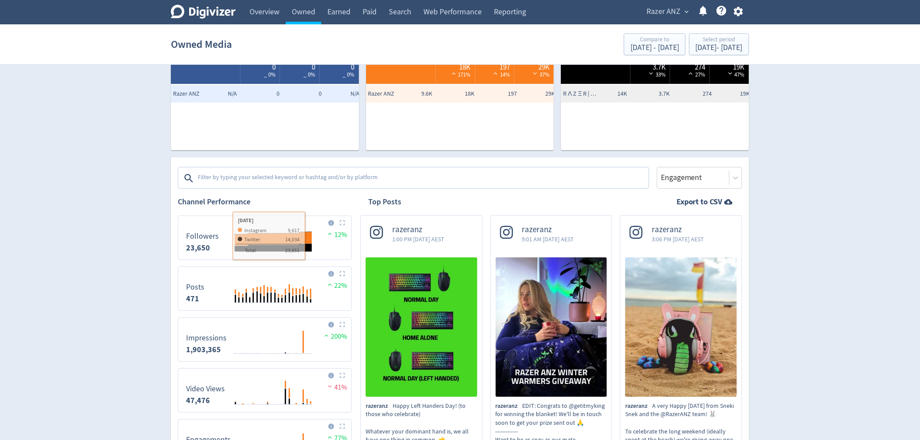
click at [343, 223] on img at bounding box center [343, 223] width 6 height 6
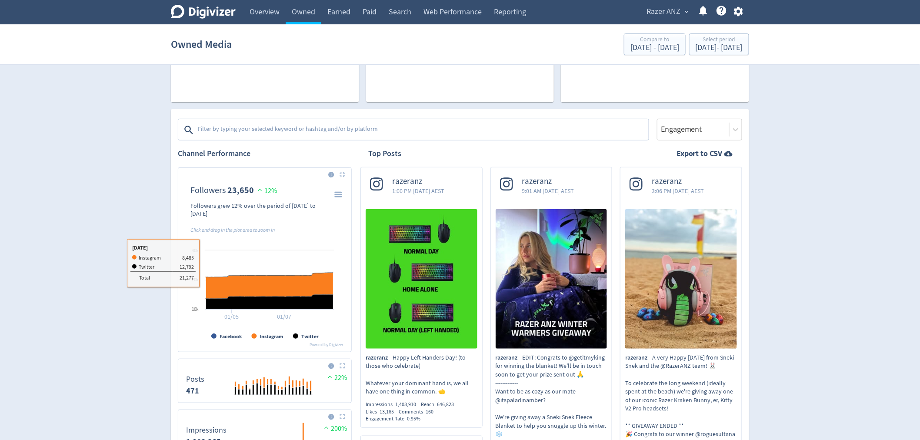
scroll to position [0, 0]
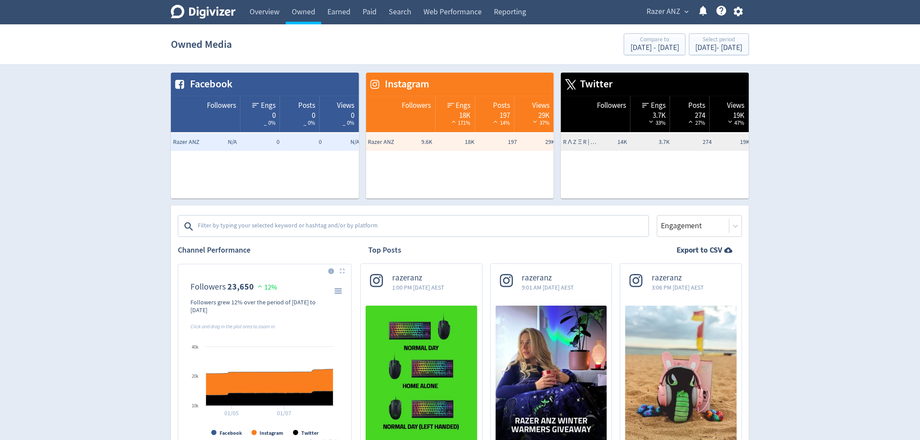
click at [407, 85] on span "Instagram" at bounding box center [405, 84] width 49 height 15
click at [298, 11] on link "Owned" at bounding box center [304, 12] width 36 height 24
click at [274, 11] on link "Overview" at bounding box center [265, 12] width 42 height 24
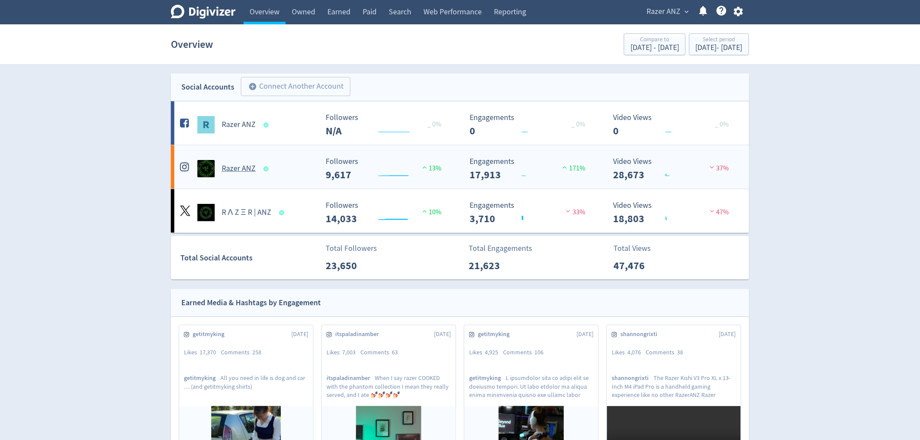
click at [237, 169] on h5 "Razer ANZ" at bounding box center [239, 169] width 34 height 10
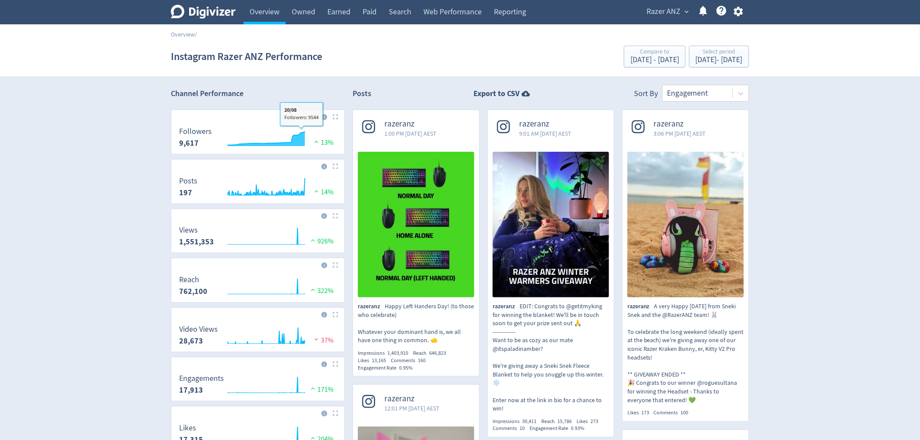
click at [337, 116] on img at bounding box center [336, 117] width 6 height 6
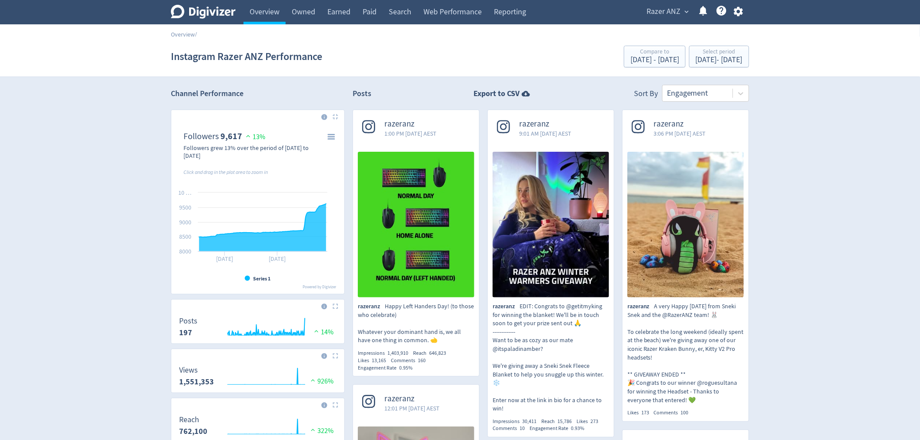
click at [331, 135] on icon "\a Followers\a 9,617\a" at bounding box center [331, 136] width 6 height 4
click at [323, 149] on li "Download PNG image" at bounding box center [302, 149] width 67 height 11
click at [252, 8] on link "Overview" at bounding box center [265, 12] width 42 height 24
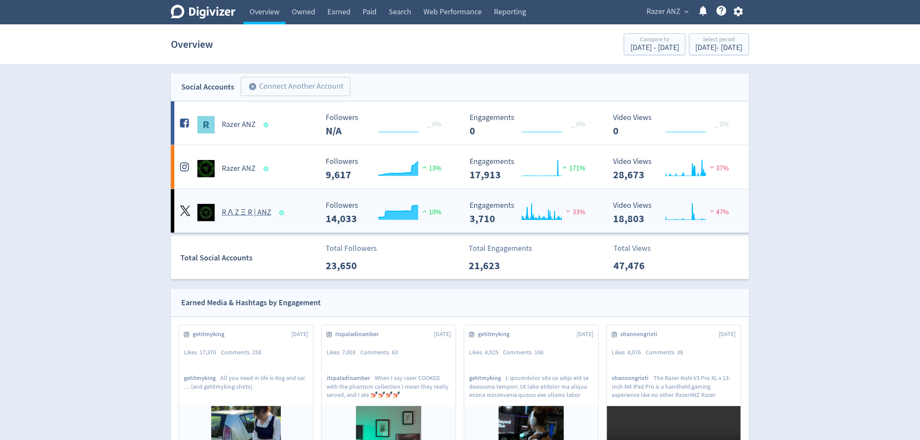
click at [232, 205] on div "R Λ Z Ξ R | ANZ" at bounding box center [248, 212] width 140 height 17
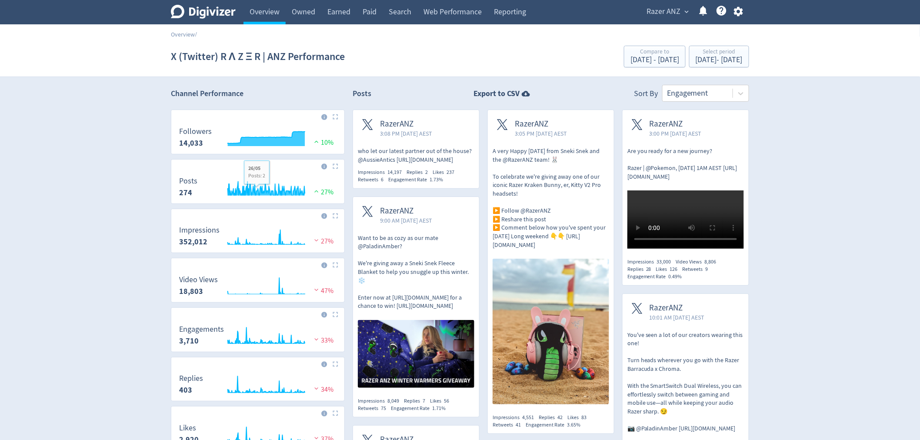
click at [334, 117] on img at bounding box center [336, 117] width 6 height 6
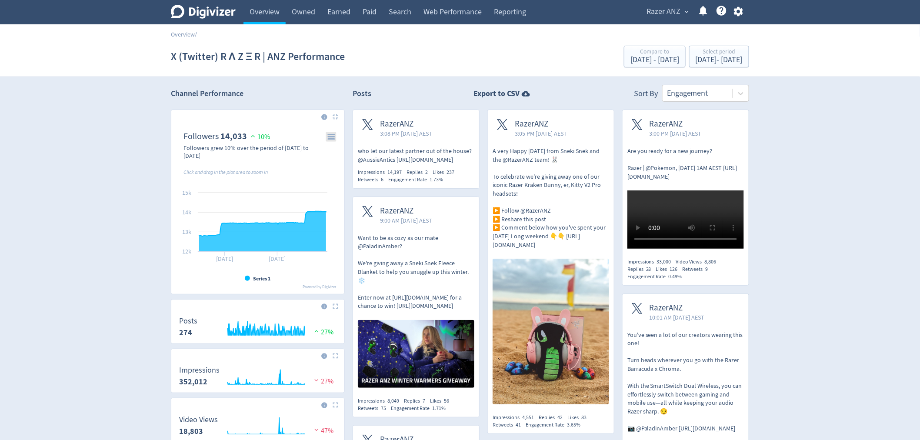
click at [331, 139] on icon "\a Followers\a 14,033\a" at bounding box center [331, 136] width 6 height 4
click at [316, 149] on li "Download PNG image" at bounding box center [302, 149] width 67 height 11
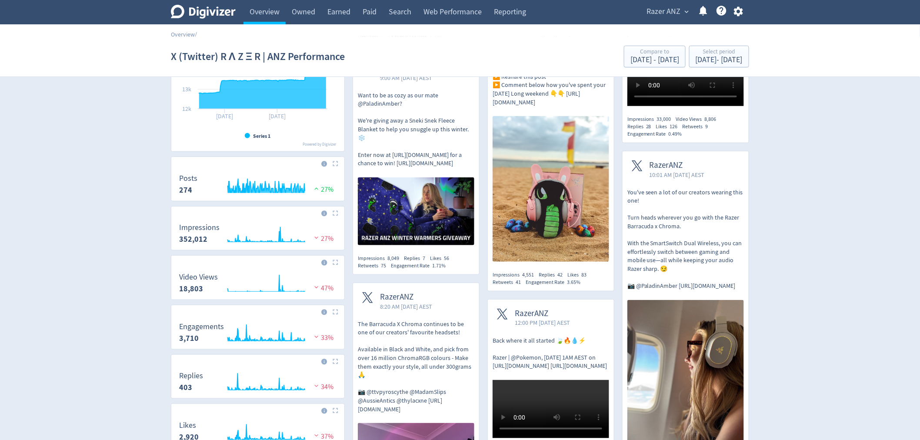
scroll to position [241, 0]
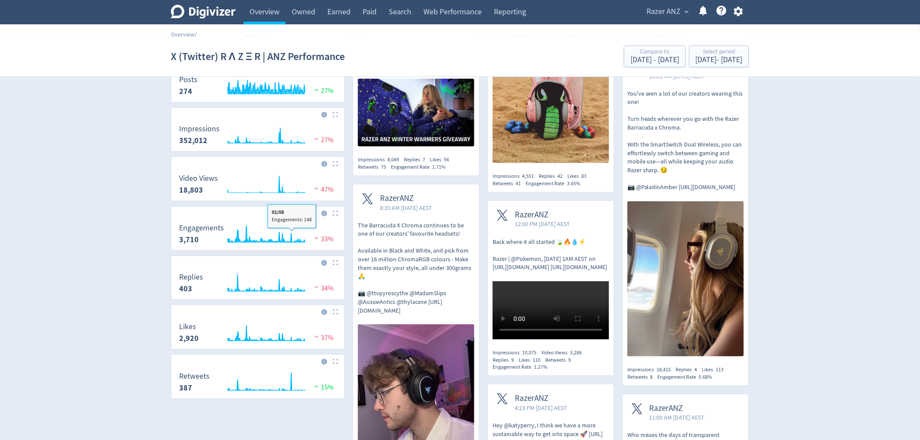
click at [337, 213] on img at bounding box center [336, 213] width 6 height 6
